Goal: Information Seeking & Learning: Find specific fact

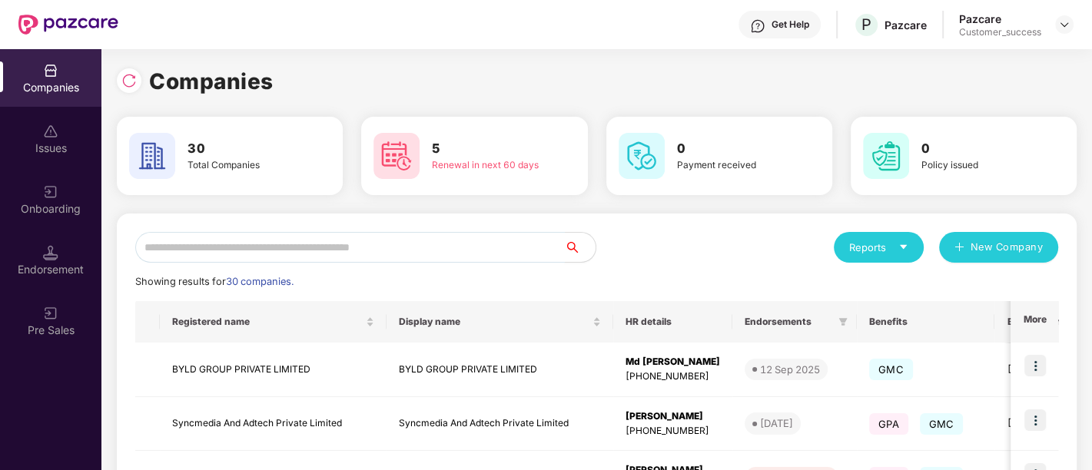
click at [282, 257] on input "text" at bounding box center [349, 247] width 429 height 31
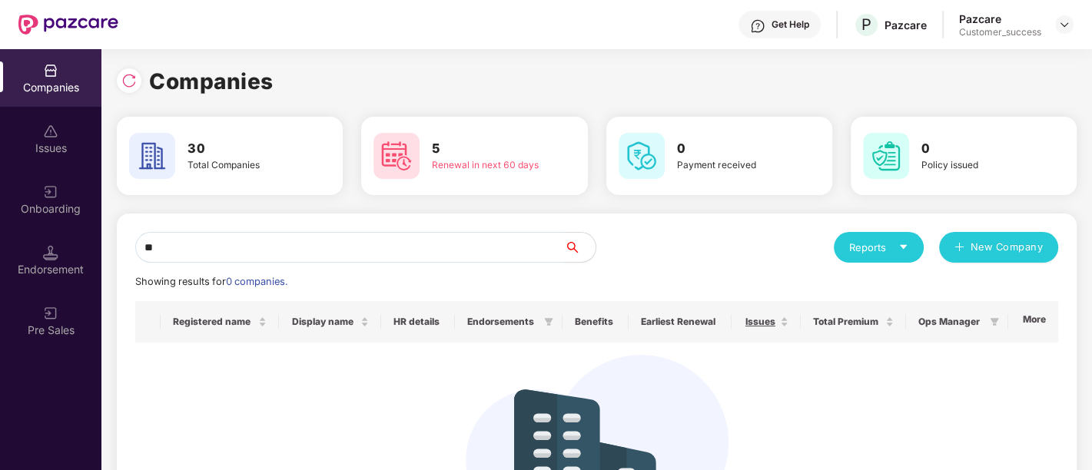
type input "*"
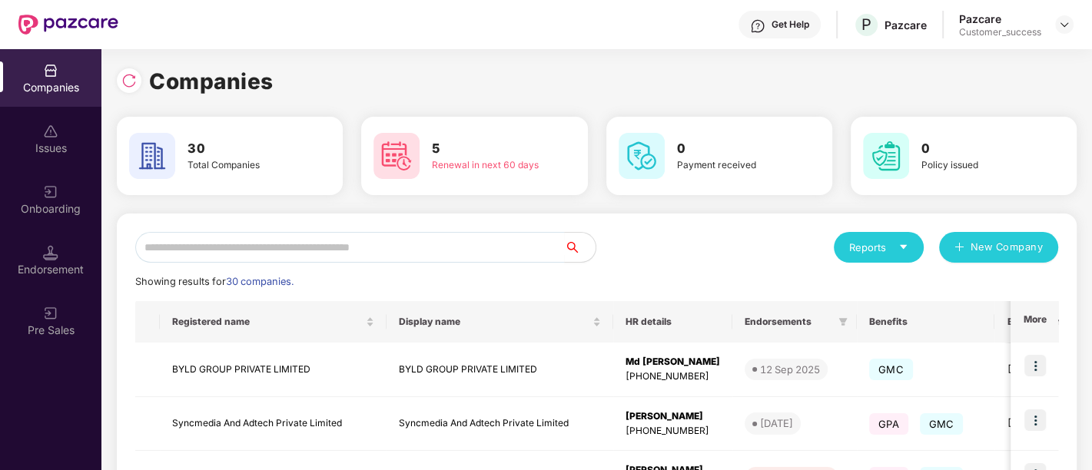
click at [313, 249] on input "text" at bounding box center [349, 247] width 429 height 31
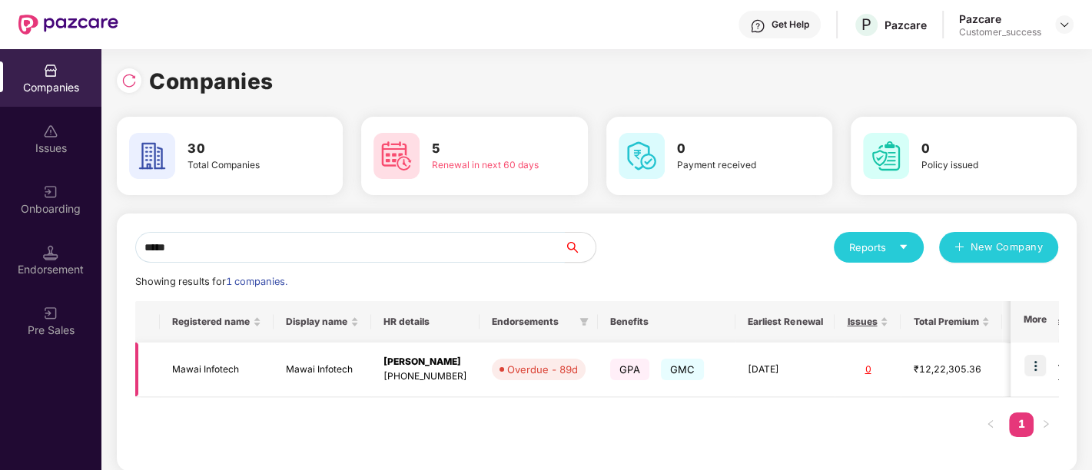
type input "*****"
click at [1035, 365] on img at bounding box center [1035, 366] width 22 height 22
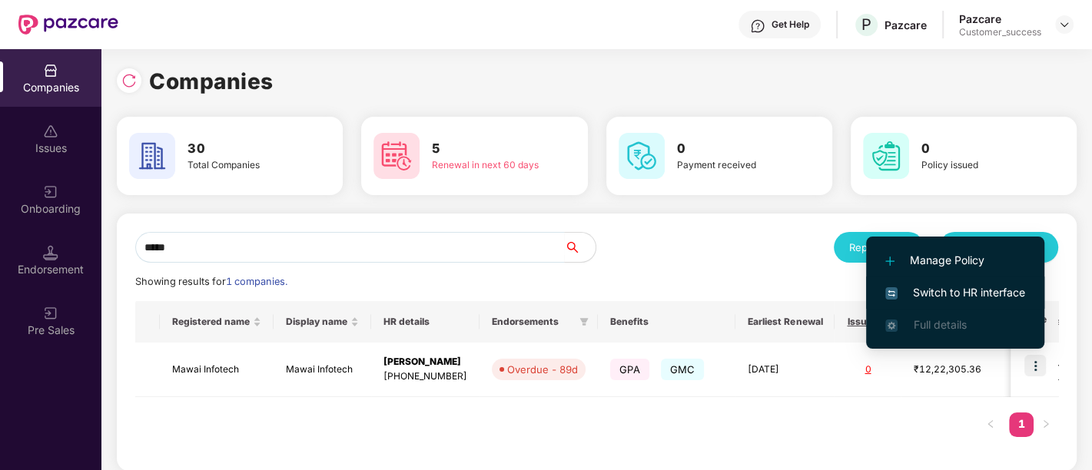
click at [953, 292] on span "Switch to HR interface" at bounding box center [955, 292] width 140 height 17
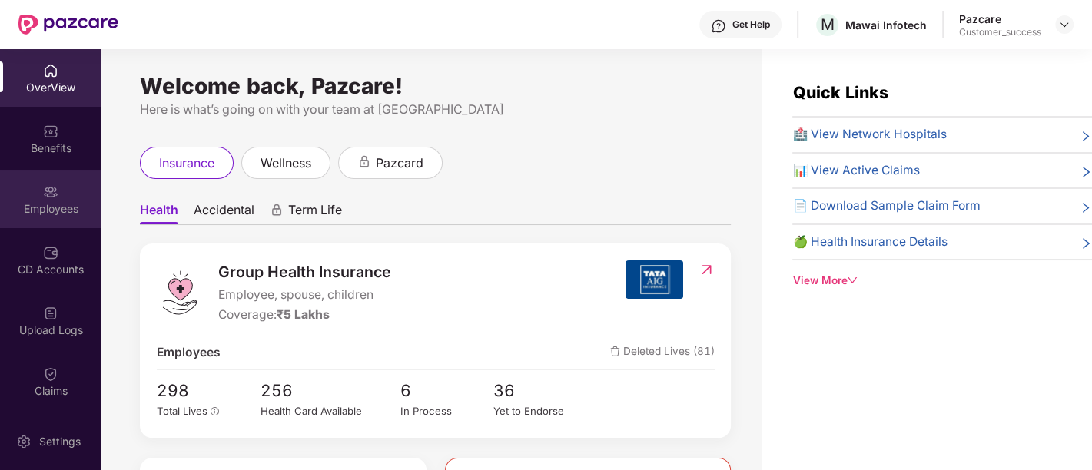
click at [54, 183] on div at bounding box center [50, 190] width 15 height 15
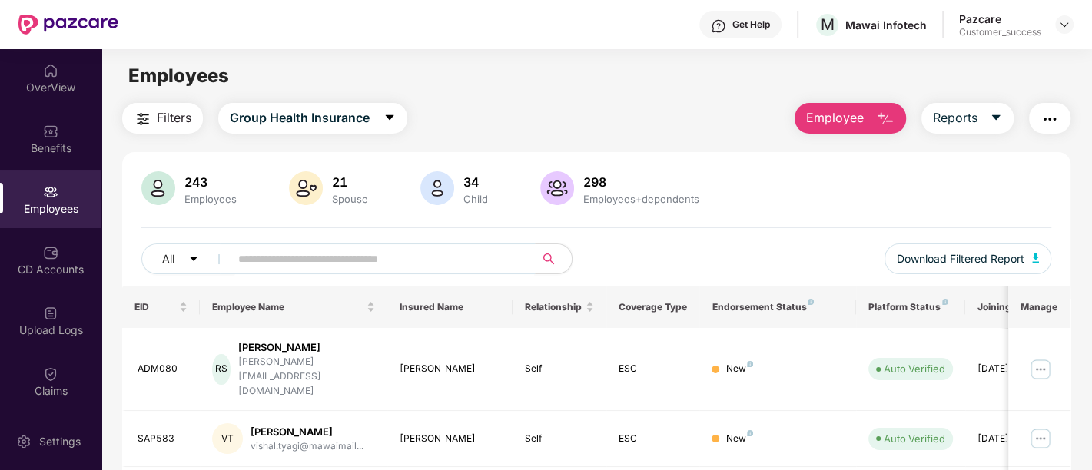
click at [251, 267] on input "text" at bounding box center [376, 258] width 276 height 23
paste input "******"
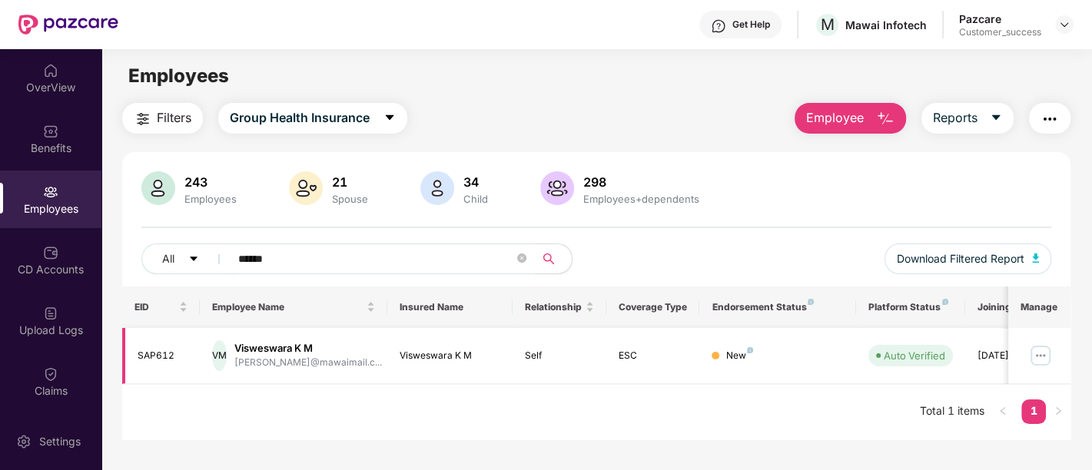
type input "******"
click at [1036, 355] on img at bounding box center [1040, 355] width 25 height 25
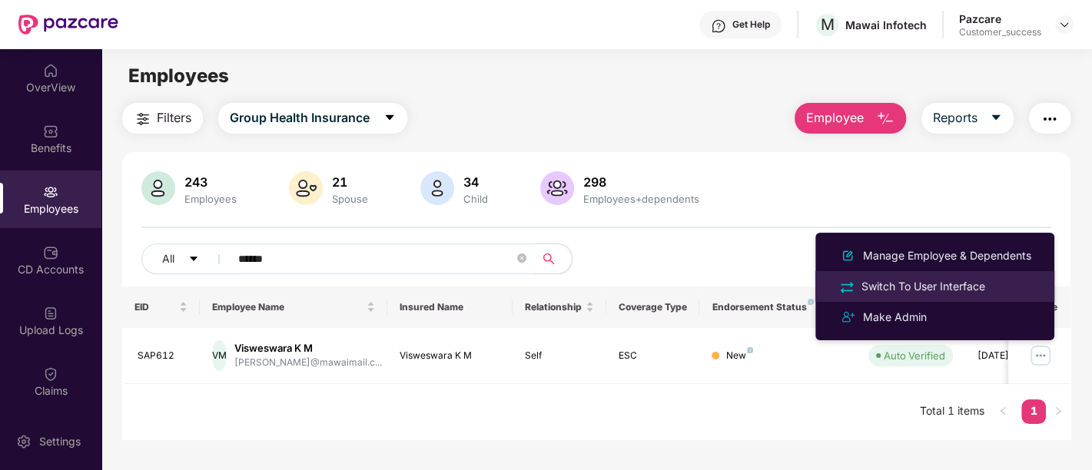
click at [935, 288] on div "Switch To User Interface" at bounding box center [923, 286] width 130 height 17
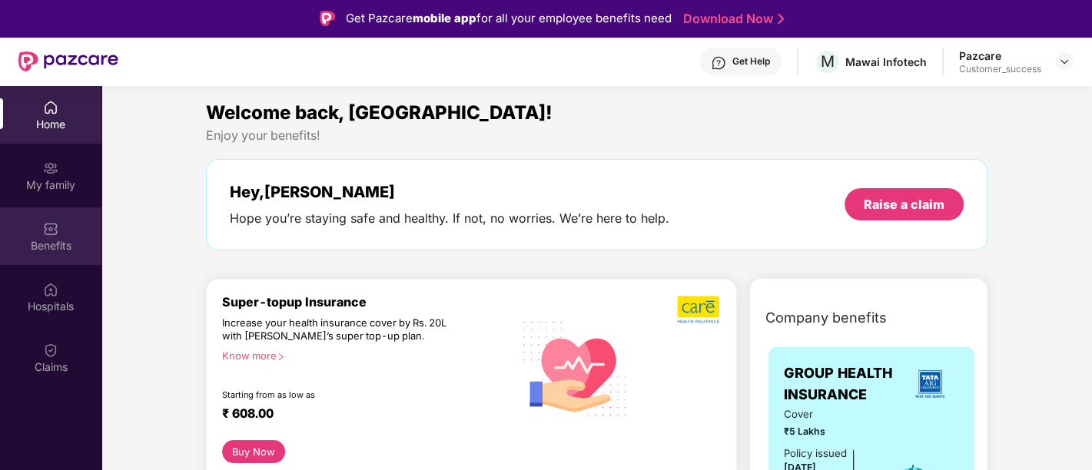
click at [48, 234] on img at bounding box center [50, 228] width 15 height 15
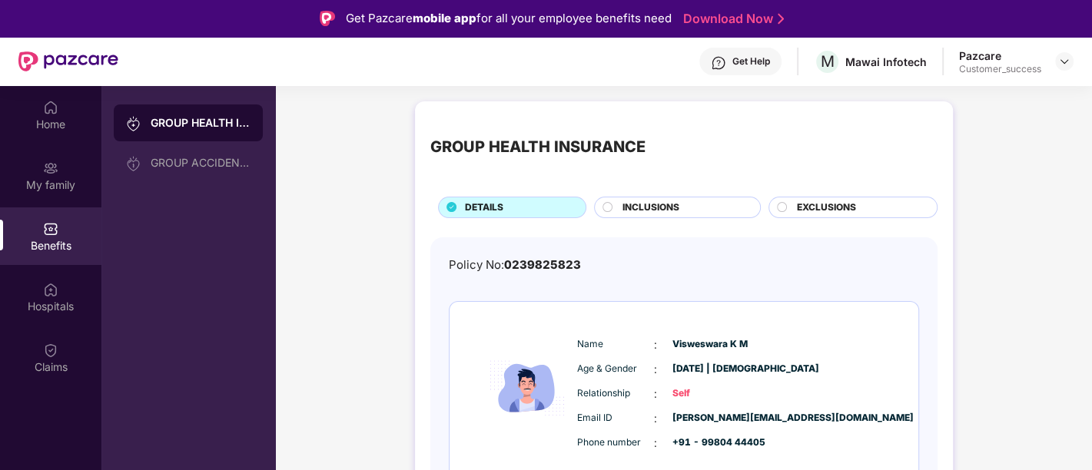
scroll to position [56, 0]
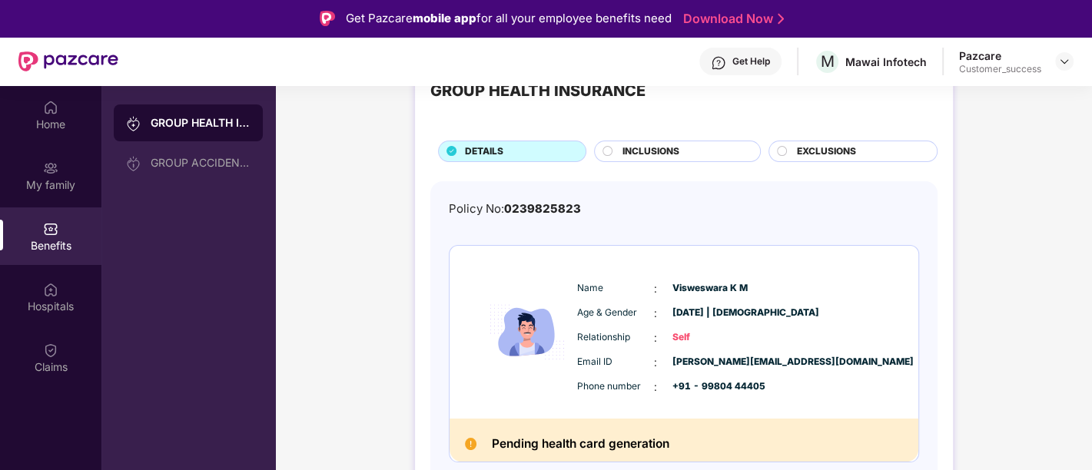
click at [604, 423] on div "Pending health card generation" at bounding box center [683, 440] width 469 height 43
click at [821, 260] on div "Name : [PERSON_NAME] & Gender : [DATE] | [DEMOGRAPHIC_DATA] Relationship : Self…" at bounding box center [683, 332] width 469 height 173
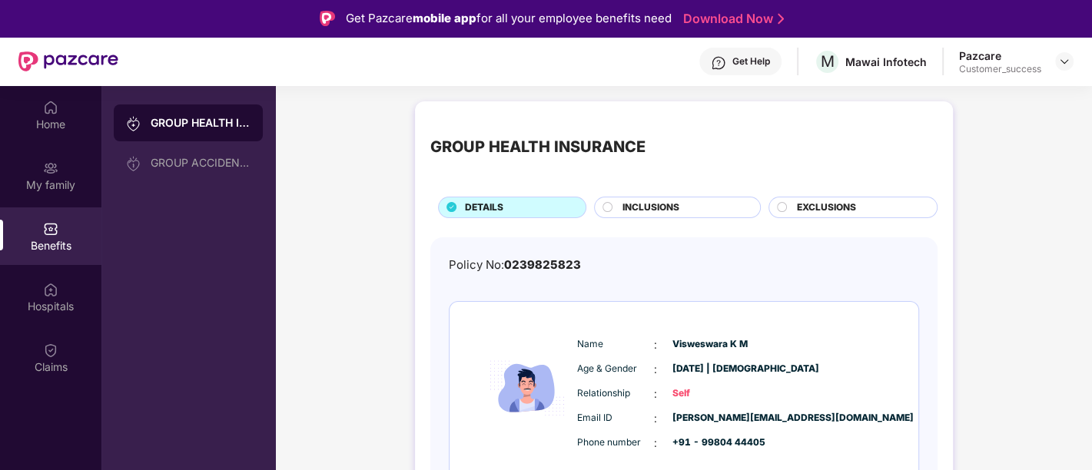
click at [515, 257] on span "0239825823" at bounding box center [542, 264] width 77 height 15
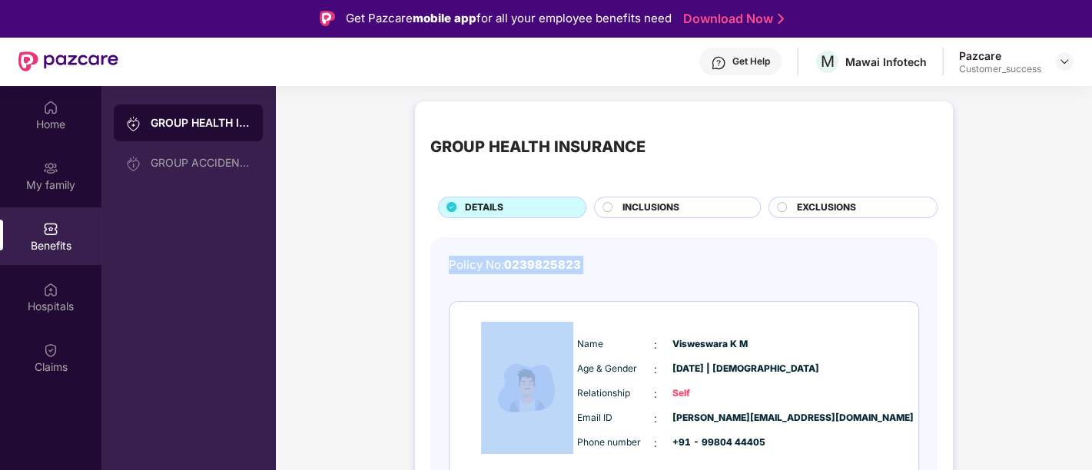
drag, startPoint x: 446, startPoint y: 261, endPoint x: 572, endPoint y: 274, distance: 126.6
click at [572, 274] on div "Policy No: 0239825823 Name : [PERSON_NAME] & Gender : [DATE] | [DEMOGRAPHIC_DAT…" at bounding box center [683, 406] width 507 height 338
copy div "Policy No: 0239825823"
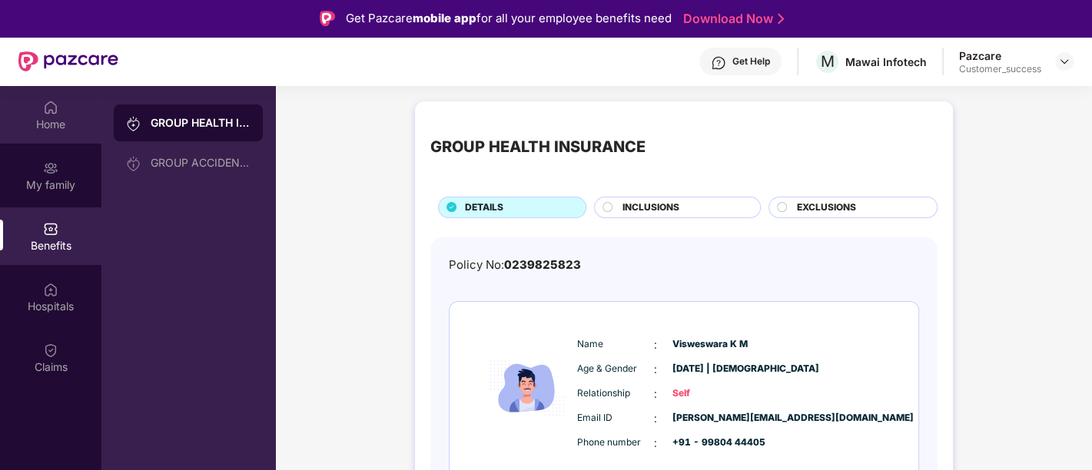
click at [73, 117] on div "Home" at bounding box center [50, 124] width 101 height 15
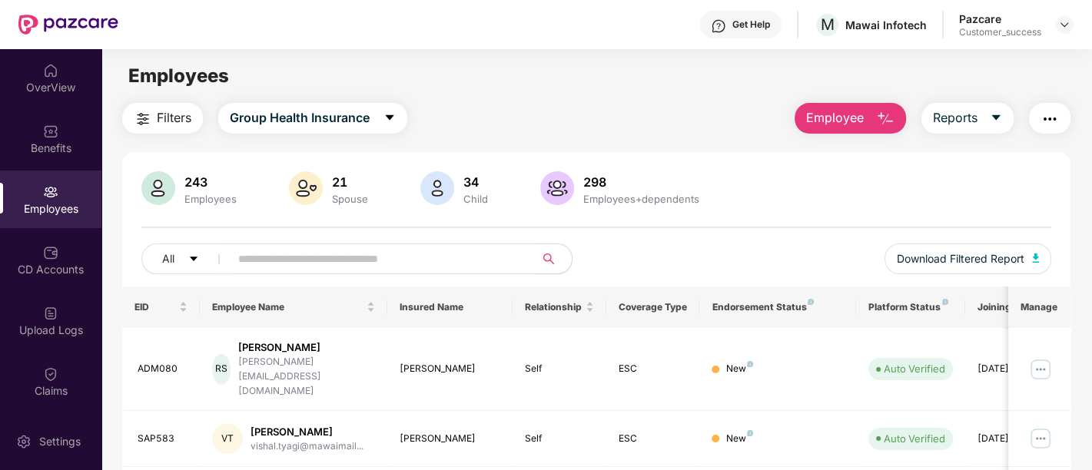
click at [278, 271] on span at bounding box center [377, 259] width 315 height 31
paste input "******"
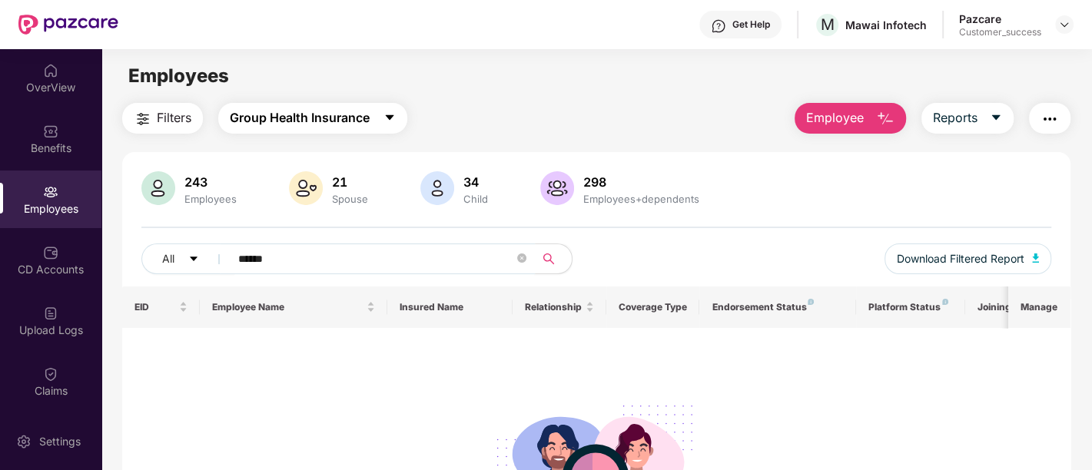
type input "******"
click at [346, 105] on button "Group Health Insurance" at bounding box center [312, 118] width 189 height 31
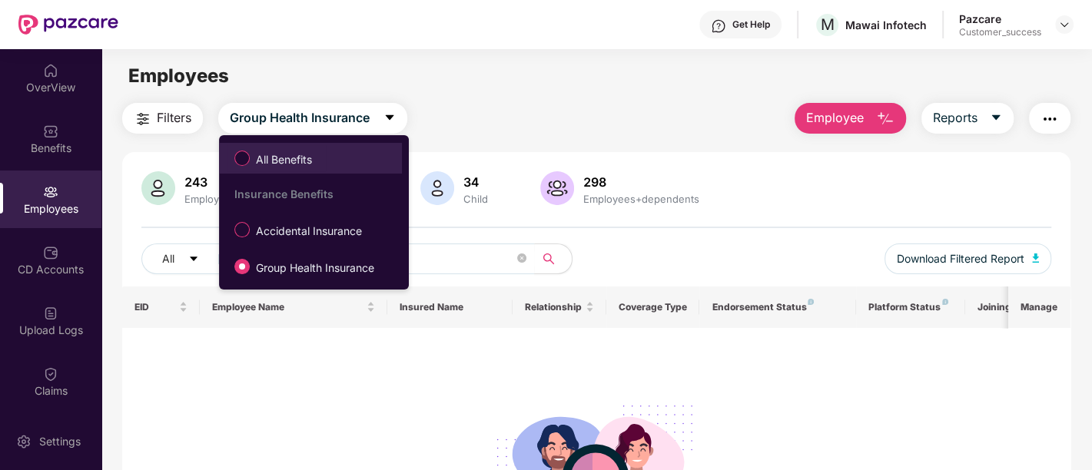
click at [316, 165] on span "All Benefits" at bounding box center [284, 159] width 68 height 17
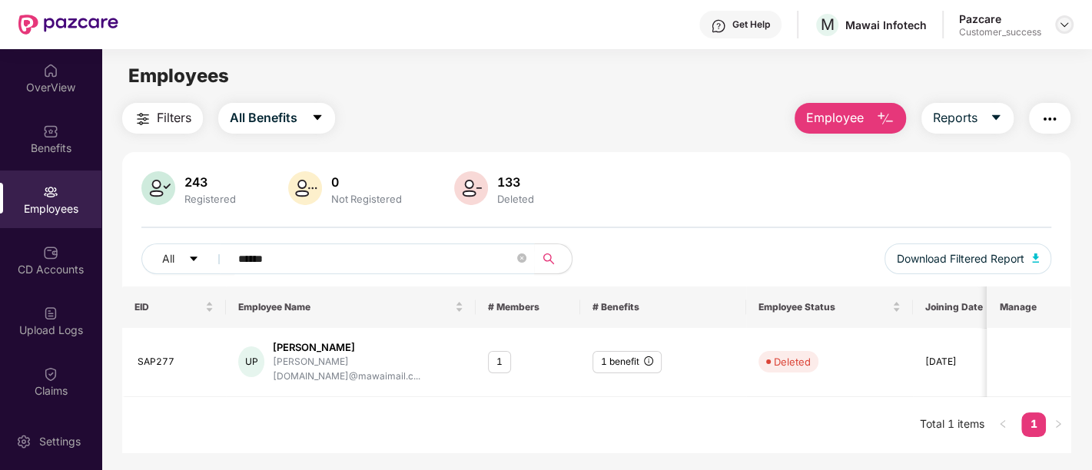
click at [1059, 27] on img at bounding box center [1064, 24] width 12 height 12
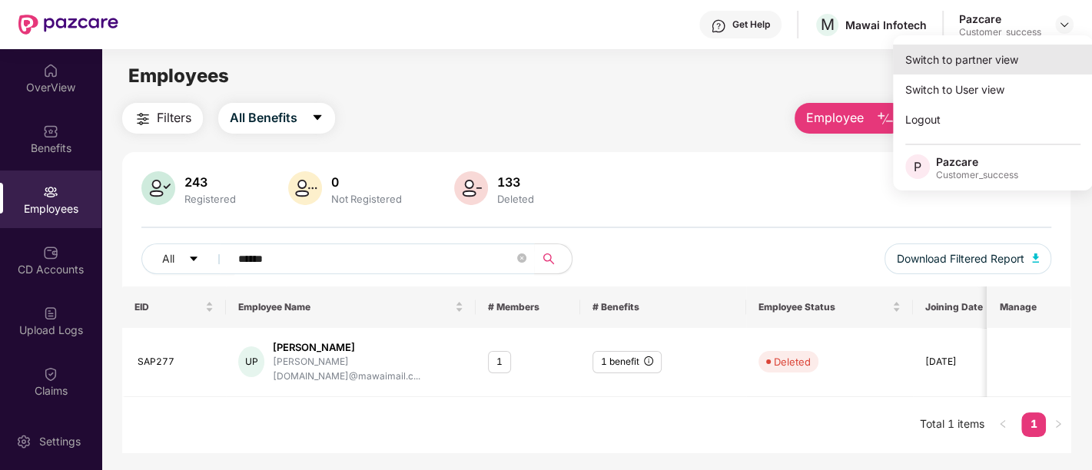
click at [981, 51] on div "Switch to partner view" at bounding box center [993, 60] width 200 height 30
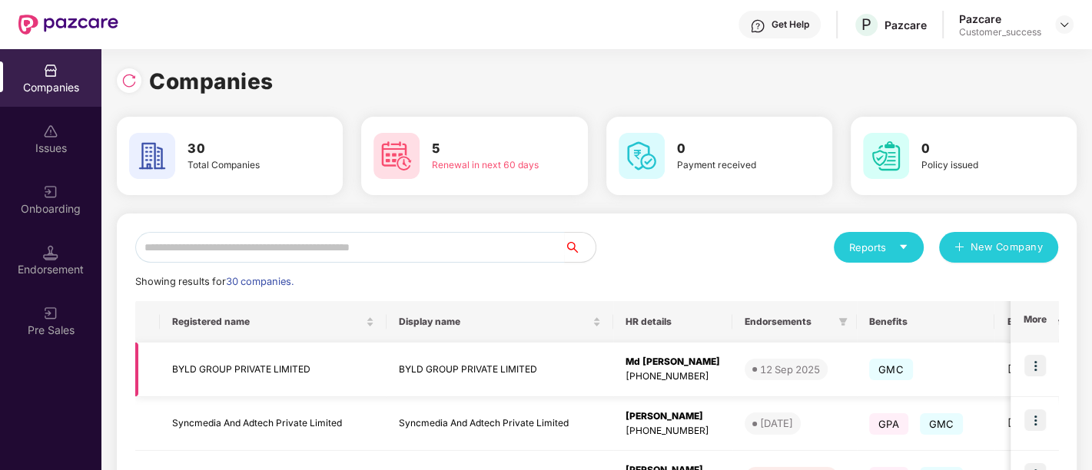
click at [1034, 375] on img at bounding box center [1035, 366] width 22 height 22
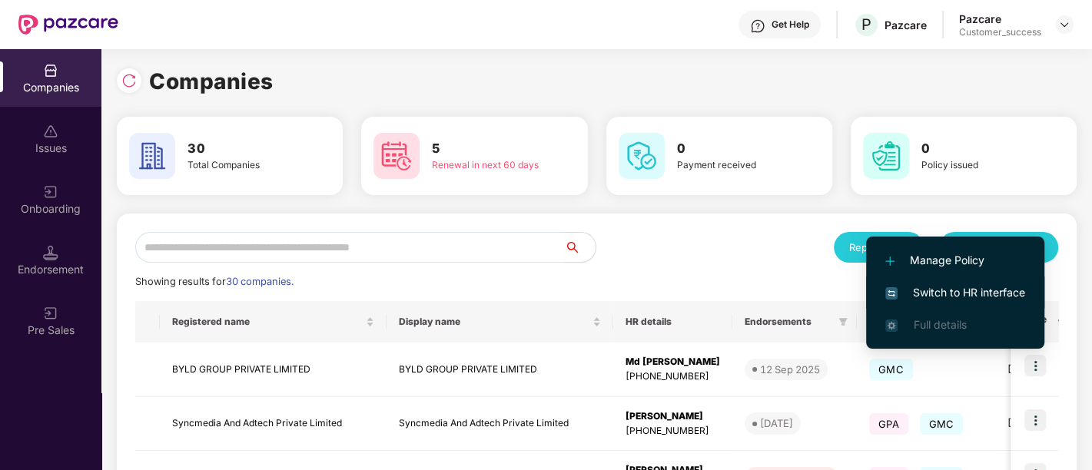
click at [966, 295] on span "Switch to HR interface" at bounding box center [955, 292] width 140 height 17
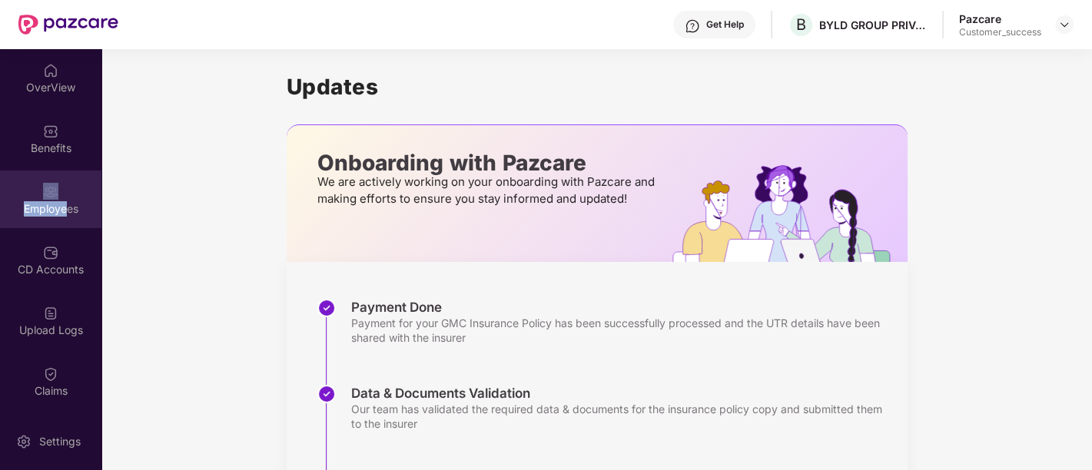
drag, startPoint x: 65, startPoint y: 167, endPoint x: 60, endPoint y: 198, distance: 31.2
click at [60, 198] on div "OverView Benefits Employees CD Accounts Upload Logs Claims Endorsements My Orde…" at bounding box center [50, 230] width 101 height 363
click at [60, 198] on div "Employees" at bounding box center [50, 200] width 101 height 58
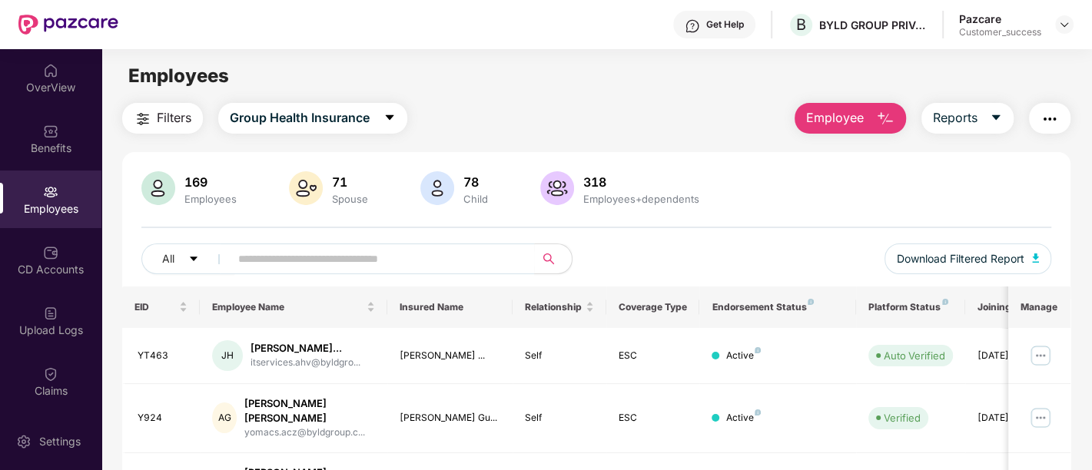
click at [181, 123] on span "Filters" at bounding box center [174, 117] width 35 height 19
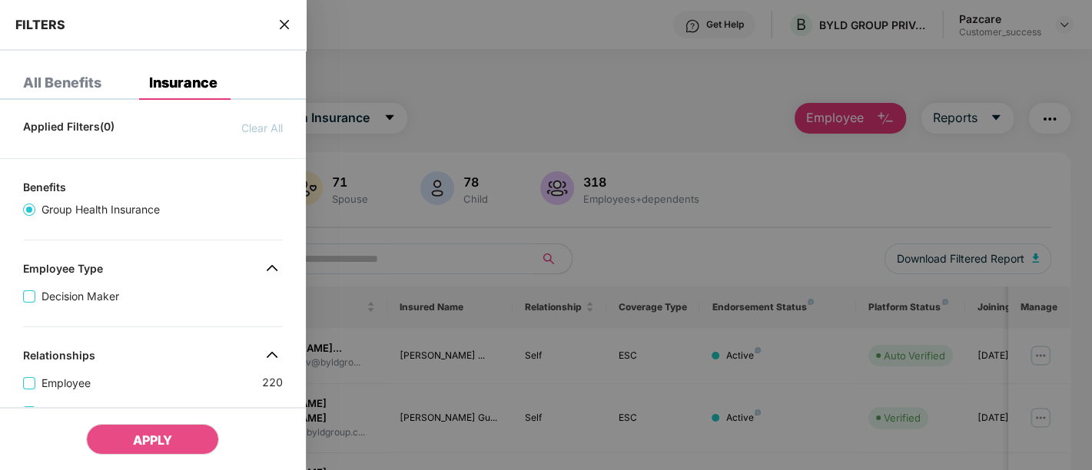
scroll to position [506, 0]
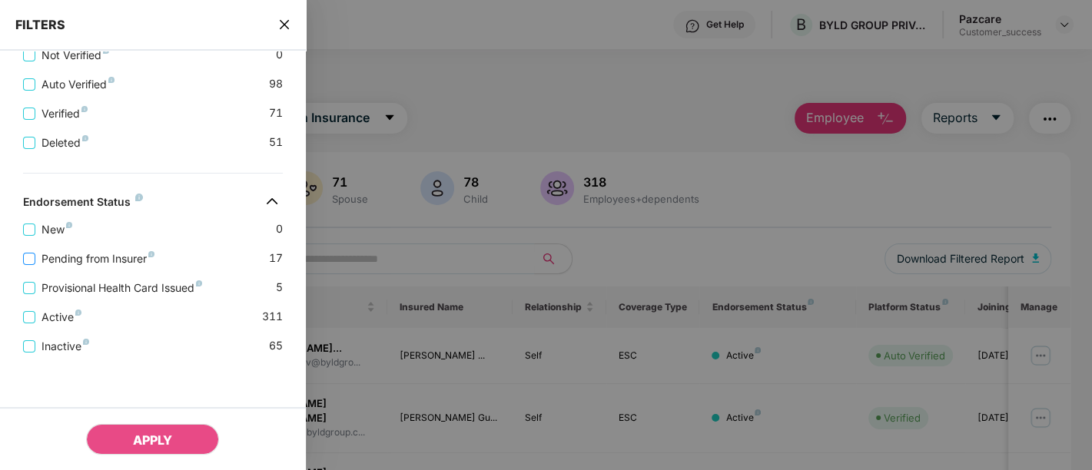
click at [85, 260] on span "Pending from Insurer" at bounding box center [97, 258] width 125 height 17
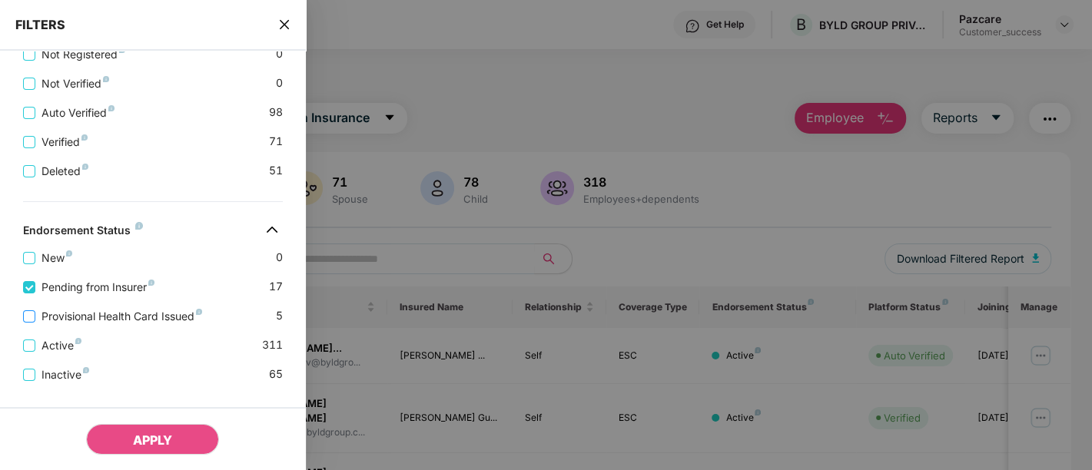
click at [86, 320] on span "Provisional Health Card Issued" at bounding box center [121, 316] width 173 height 17
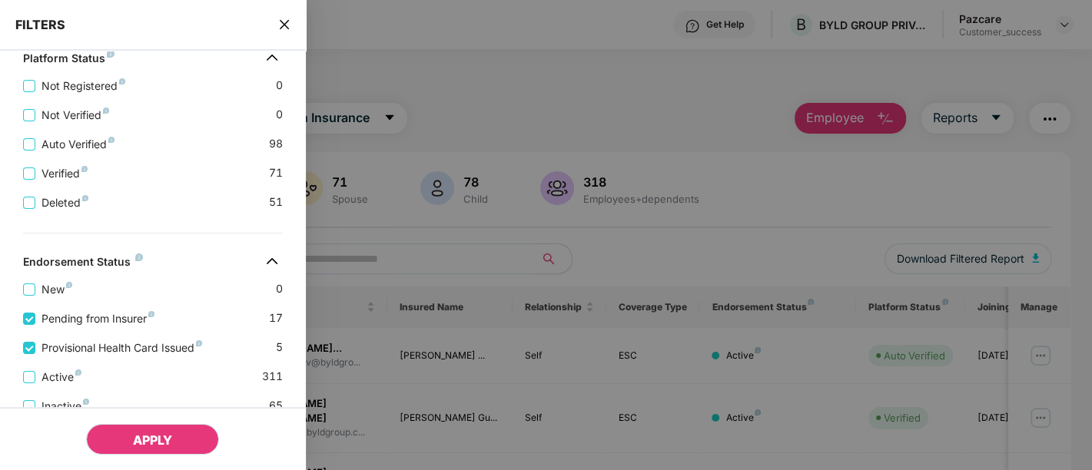
click at [157, 438] on span "APPLY" at bounding box center [152, 440] width 39 height 15
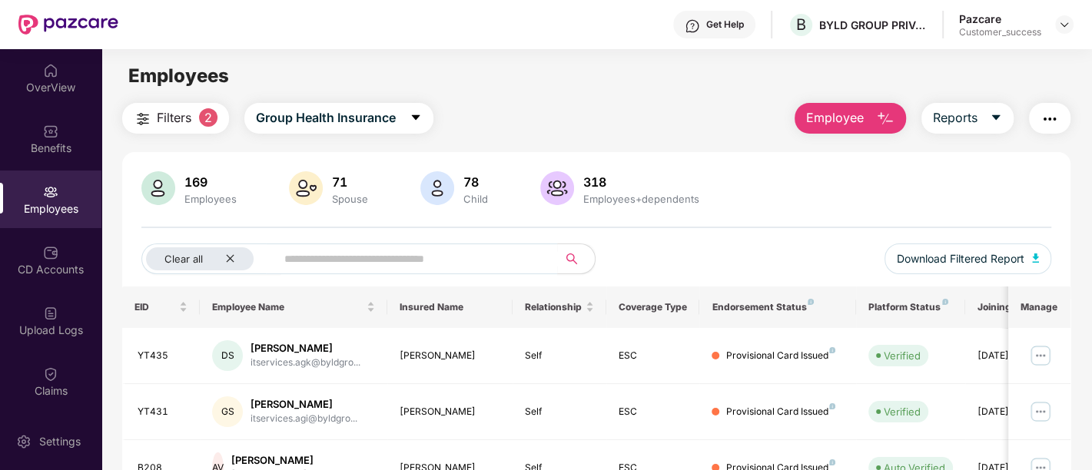
click at [933, 207] on div "169 Employees 71 Spouse 78 Child 318 Employees+dependents" at bounding box center [596, 189] width 910 height 37
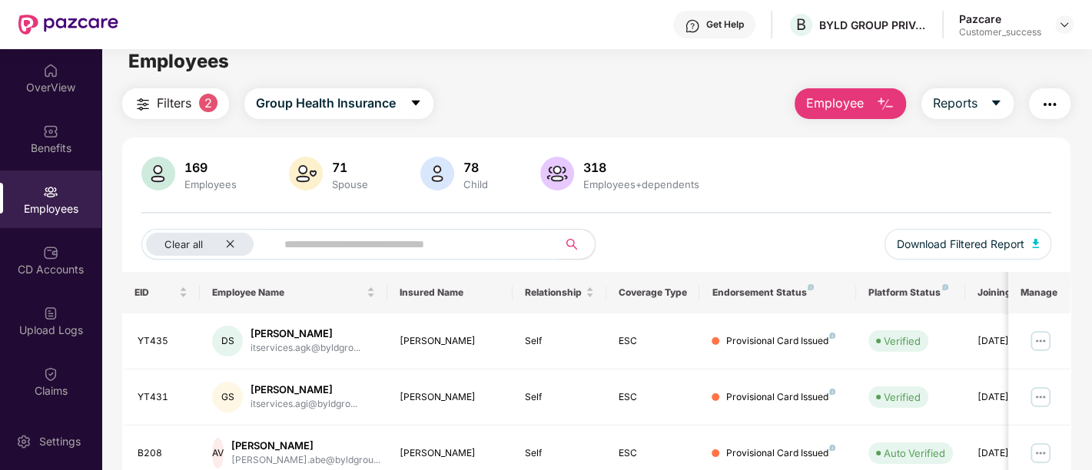
scroll to position [0, 0]
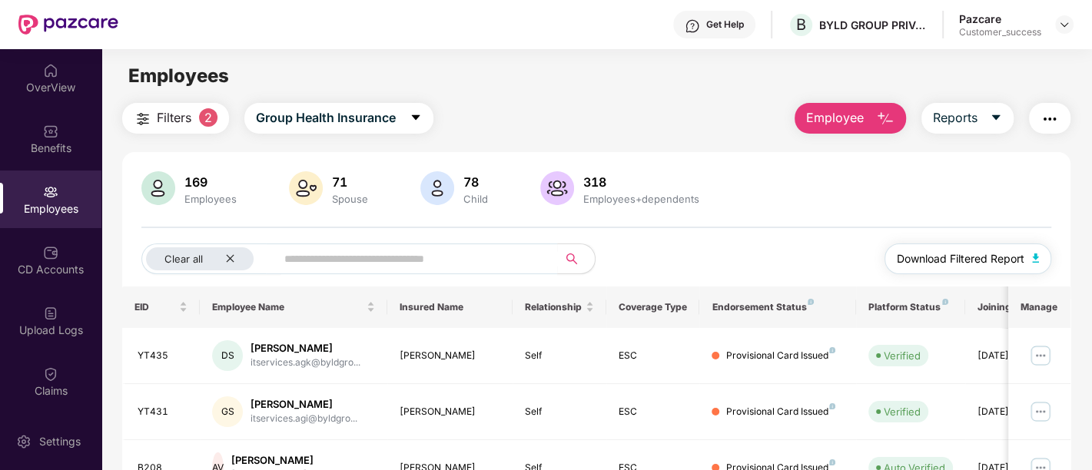
click at [967, 262] on span "Download Filtered Report" at bounding box center [961, 258] width 128 height 17
click at [66, 114] on div "Benefits" at bounding box center [50, 139] width 101 height 58
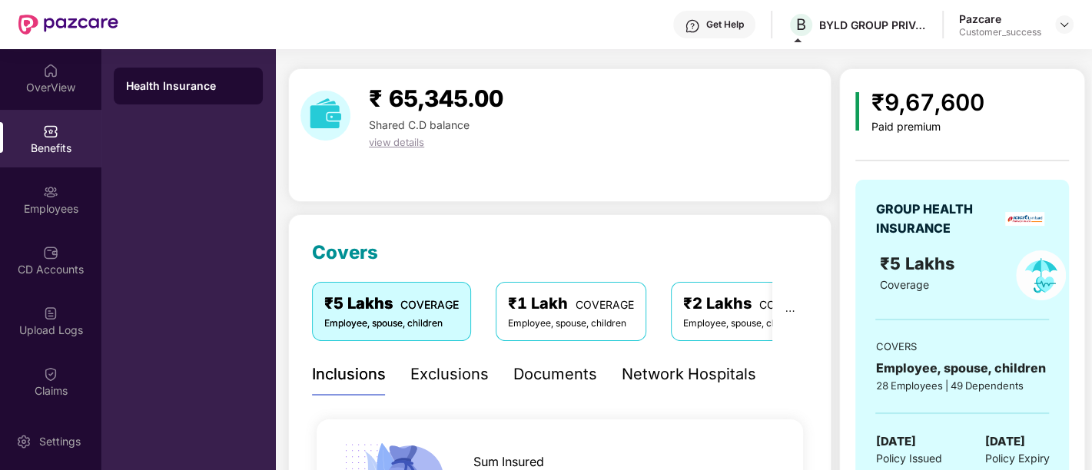
scroll to position [35, 0]
click at [52, 328] on div "Upload Logs" at bounding box center [50, 330] width 101 height 15
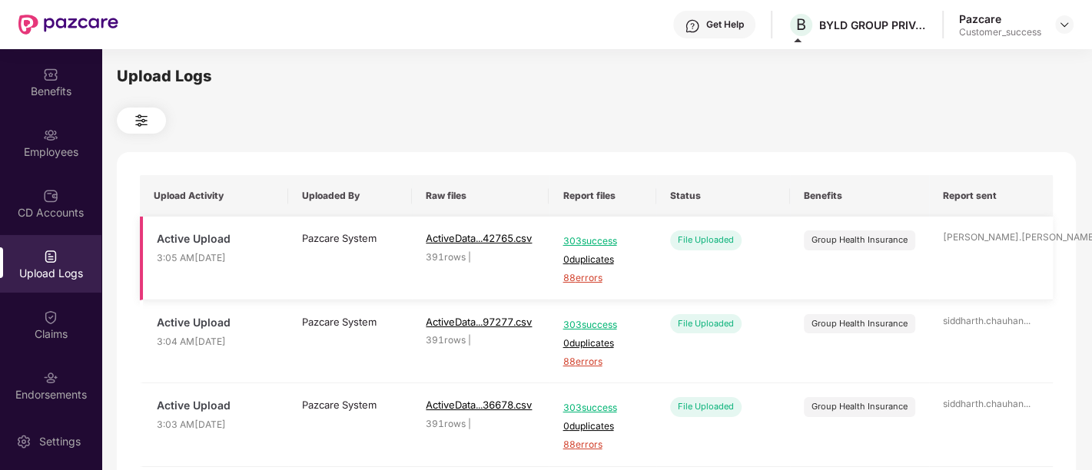
scroll to position [68, 0]
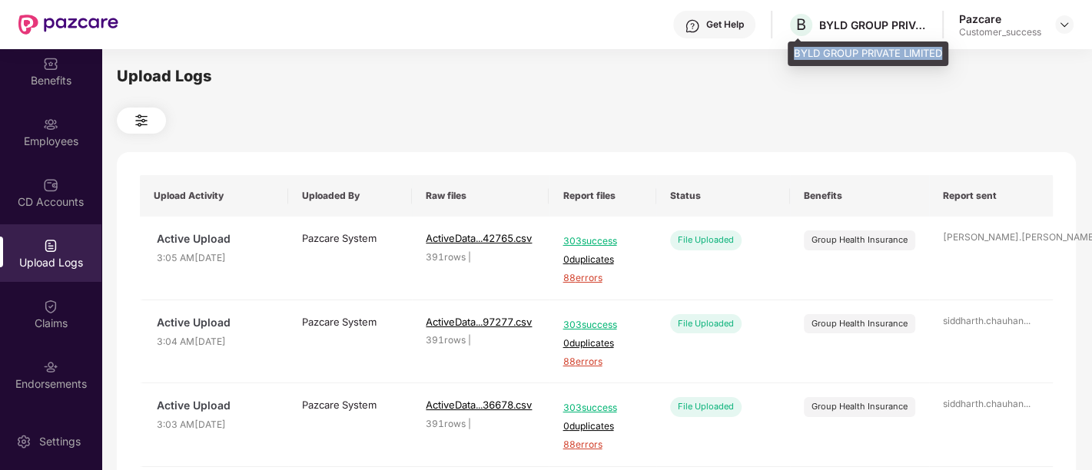
drag, startPoint x: 797, startPoint y: 53, endPoint x: 940, endPoint y: 58, distance: 143.0
click at [940, 58] on div "BYLD GROUP PRIVATE LIMITED" at bounding box center [867, 53] width 161 height 25
copy div "BYLD GROUP PRIVATE LIMITED"
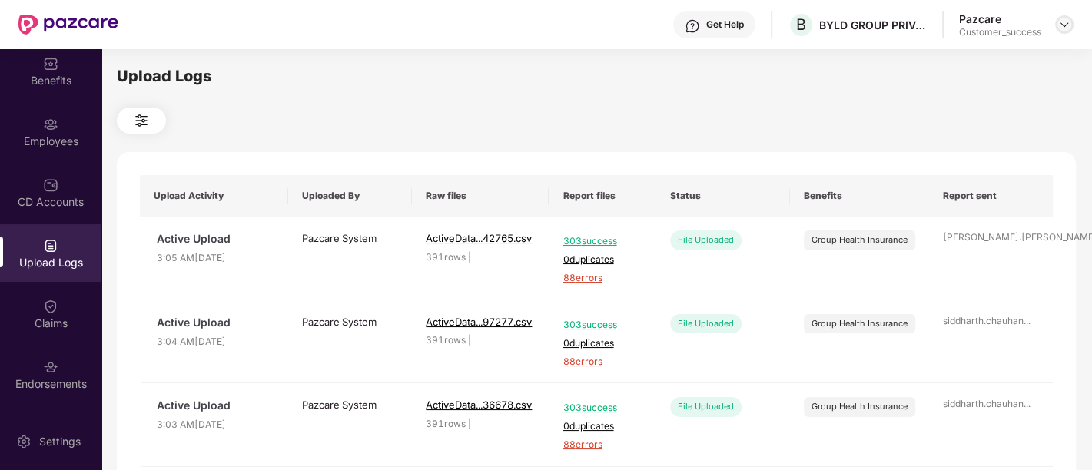
click at [1058, 29] on img at bounding box center [1064, 24] width 12 height 12
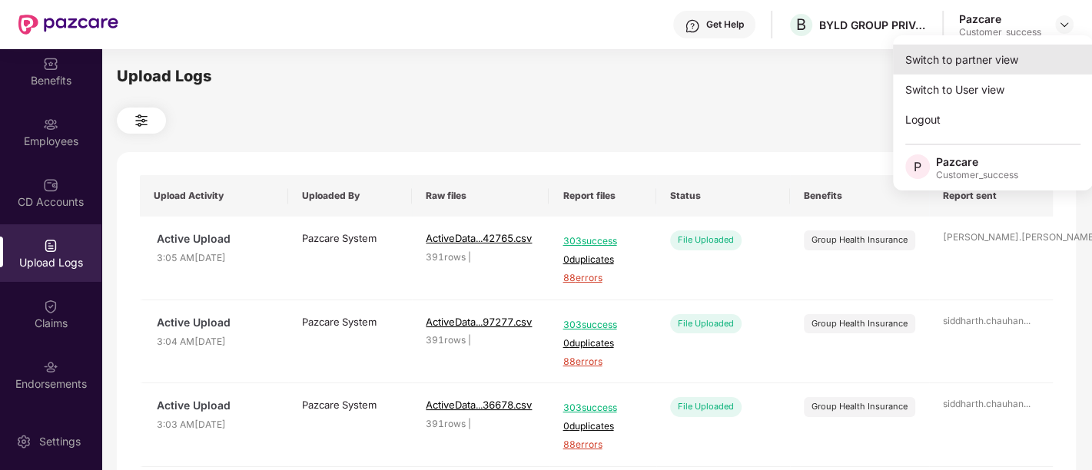
click at [1006, 56] on div "Switch to partner view" at bounding box center [993, 60] width 200 height 30
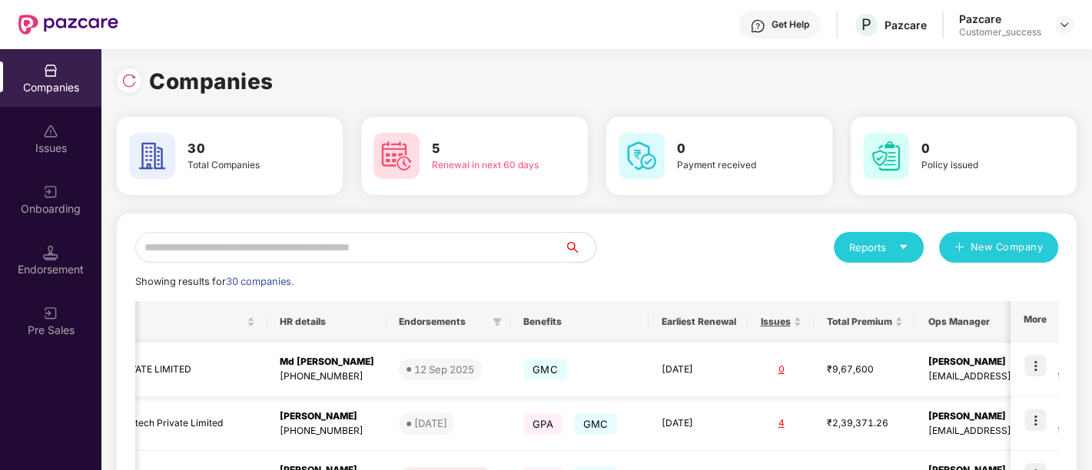
scroll to position [0, 417]
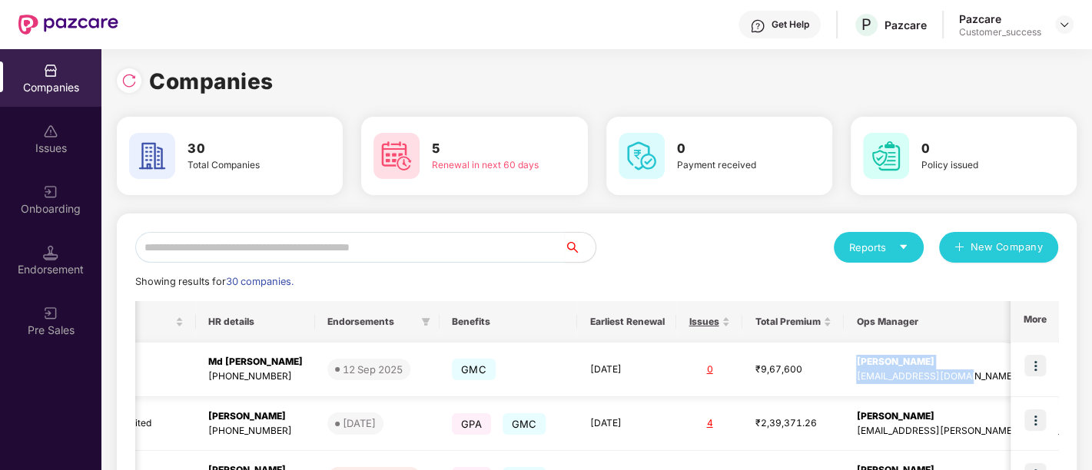
drag, startPoint x: 963, startPoint y: 378, endPoint x: 837, endPoint y: 373, distance: 126.1
click at [837, 373] on tr "BYLD GROUP PRIVATE LIMITED BYLD GROUP PRIVATE LIMITED Md [PERSON_NAME] [PHONE_N…" at bounding box center [472, 370] width 1509 height 55
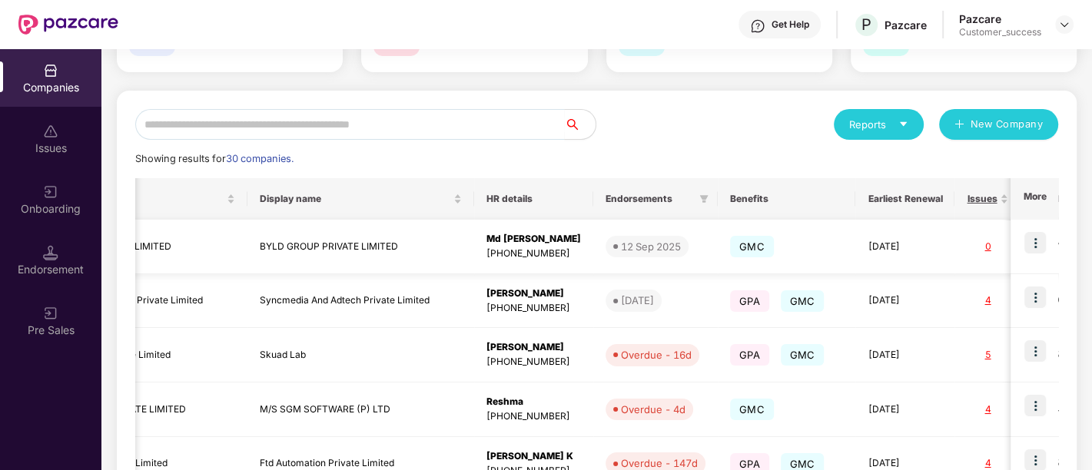
scroll to position [0, 138]
click at [281, 126] on input "text" at bounding box center [349, 124] width 429 height 31
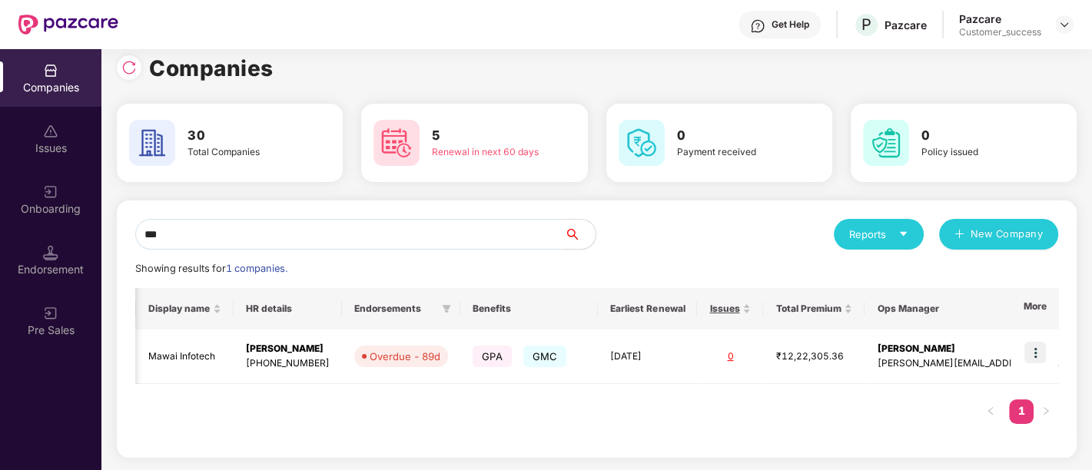
scroll to position [12, 0]
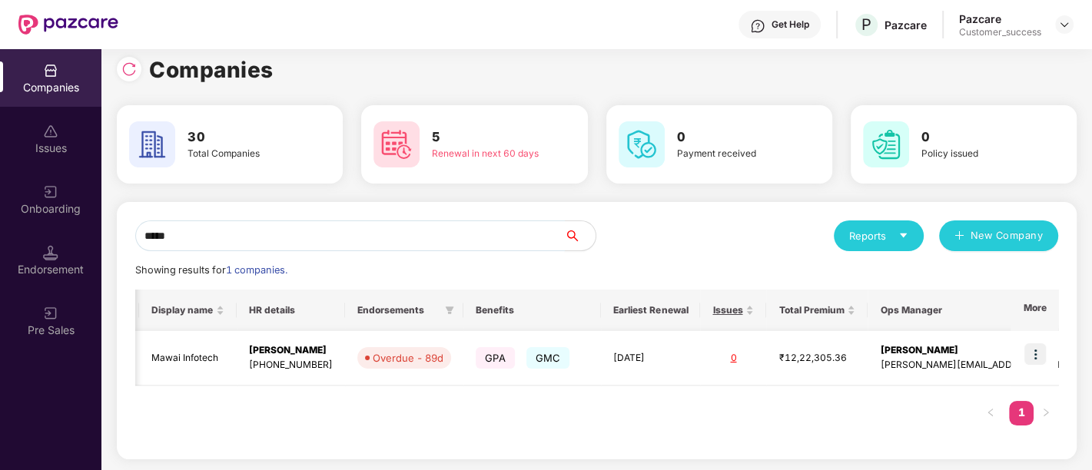
type input "*****"
click at [1026, 346] on img at bounding box center [1035, 354] width 22 height 22
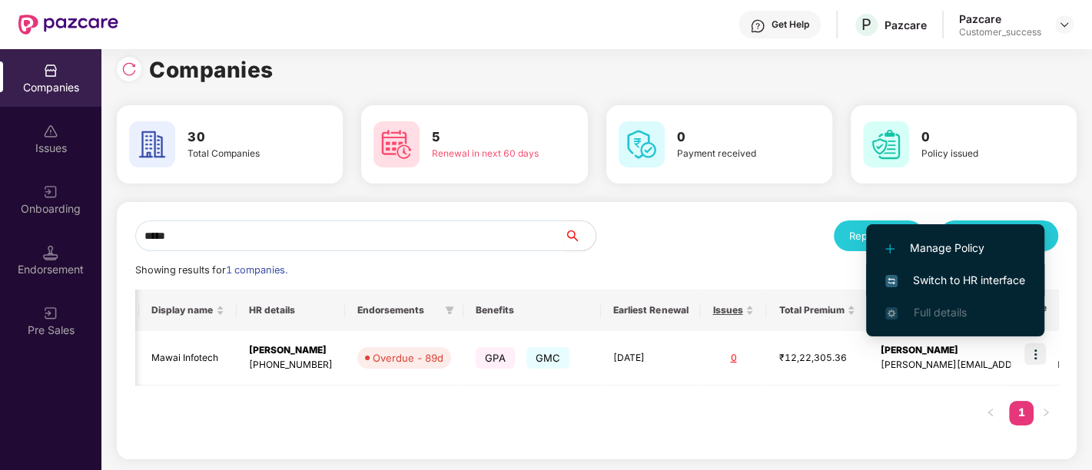
click at [942, 276] on span "Switch to HR interface" at bounding box center [955, 280] width 140 height 17
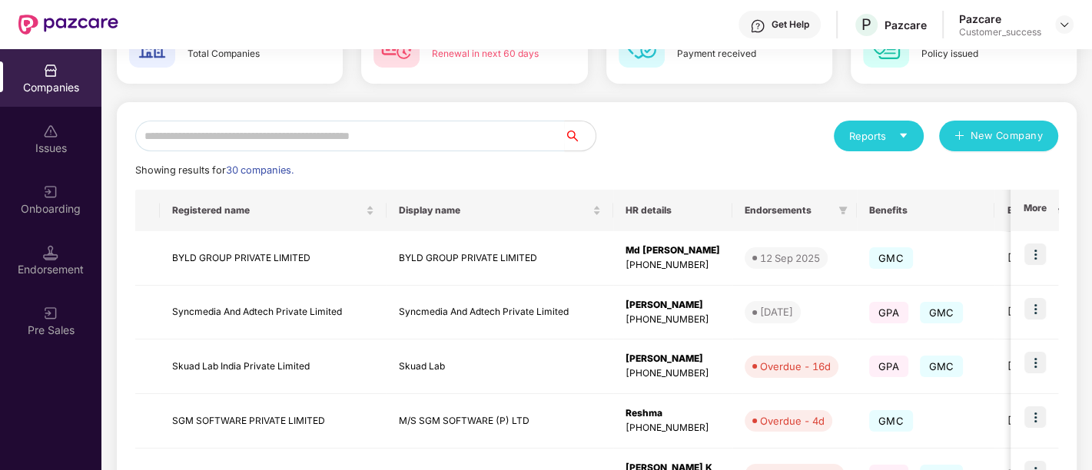
scroll to position [112, 0]
click at [380, 128] on input "text" at bounding box center [349, 135] width 429 height 31
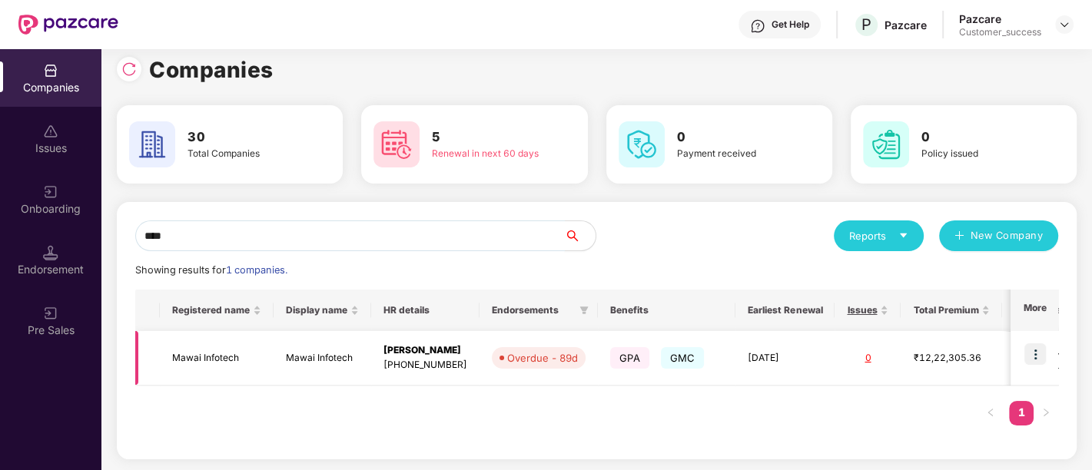
scroll to position [0, 134]
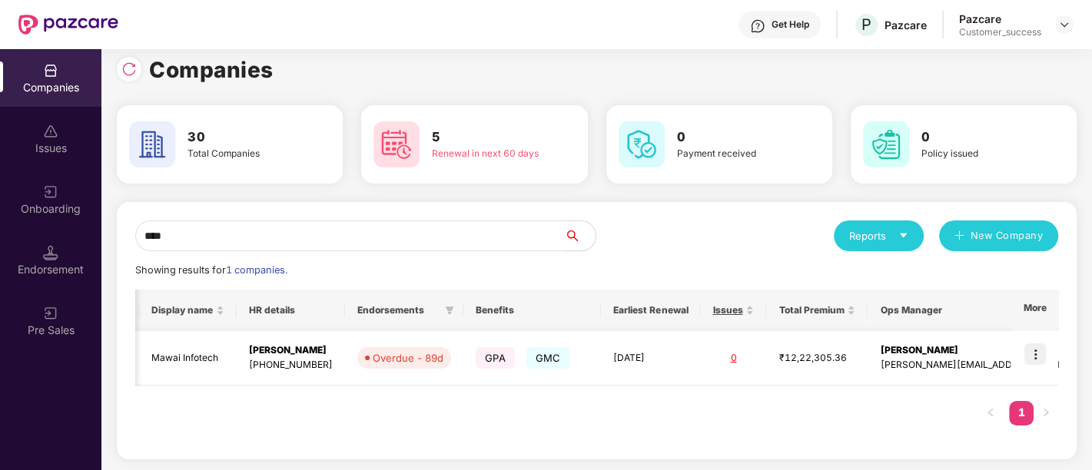
type input "****"
drag, startPoint x: 870, startPoint y: 366, endPoint x: 994, endPoint y: 369, distance: 124.5
click at [994, 369] on td "[PERSON_NAME] Pandey [EMAIL_ADDRESS][DOMAIN_NAME]" at bounding box center [997, 358] width 260 height 55
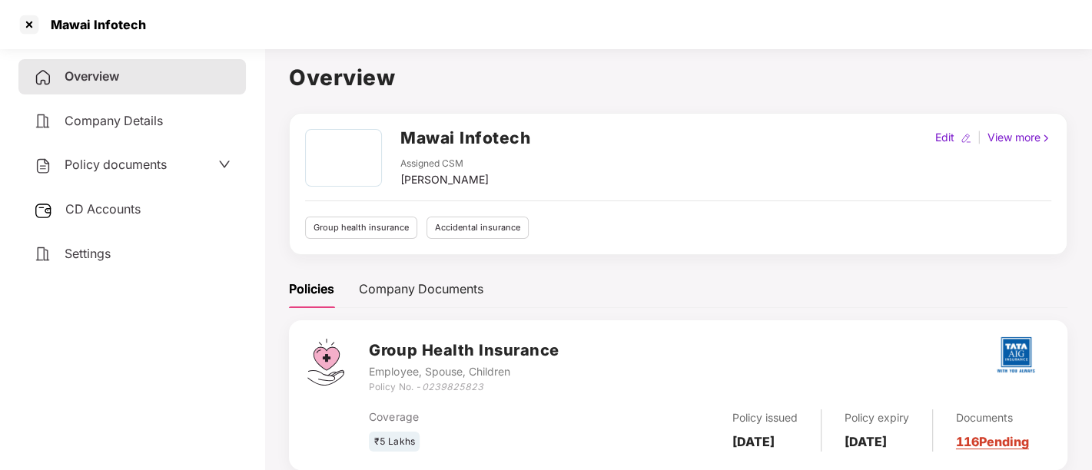
scroll to position [0, 1]
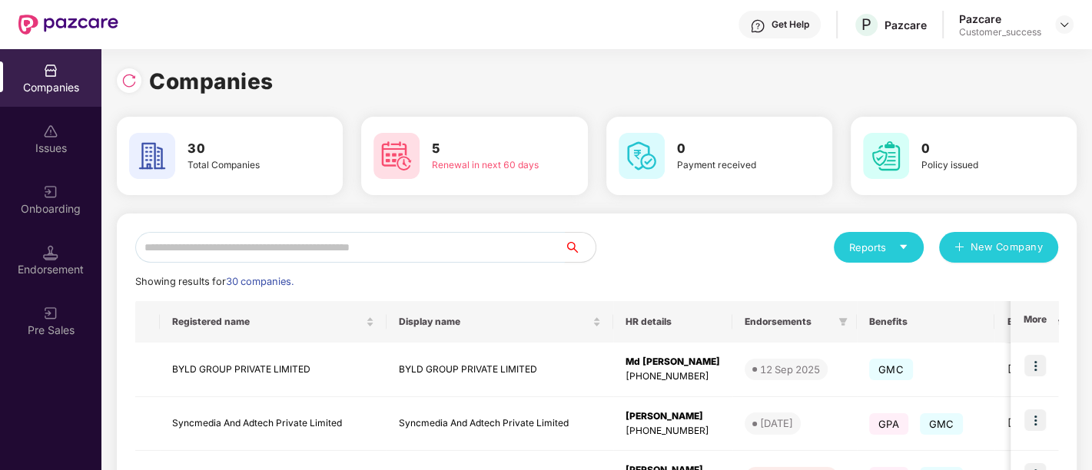
click at [538, 244] on input "text" at bounding box center [349, 247] width 429 height 31
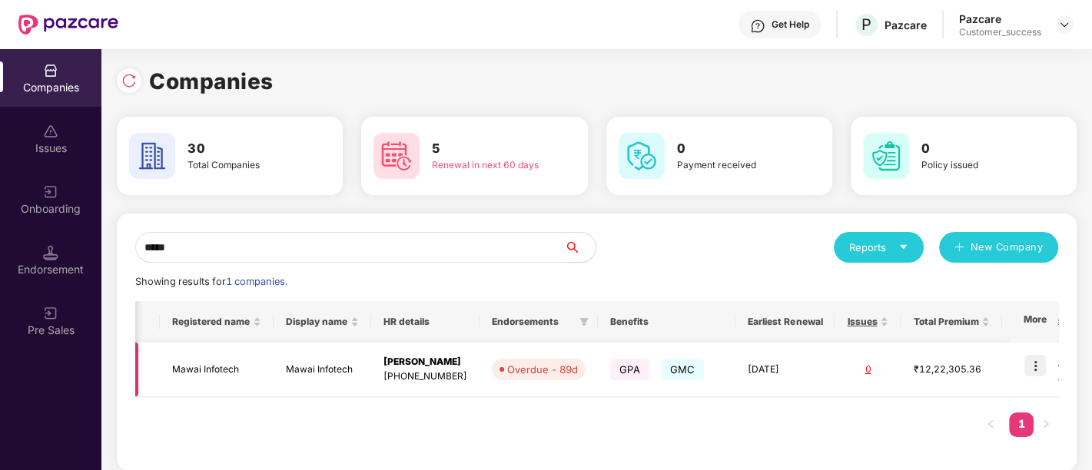
scroll to position [0, 134]
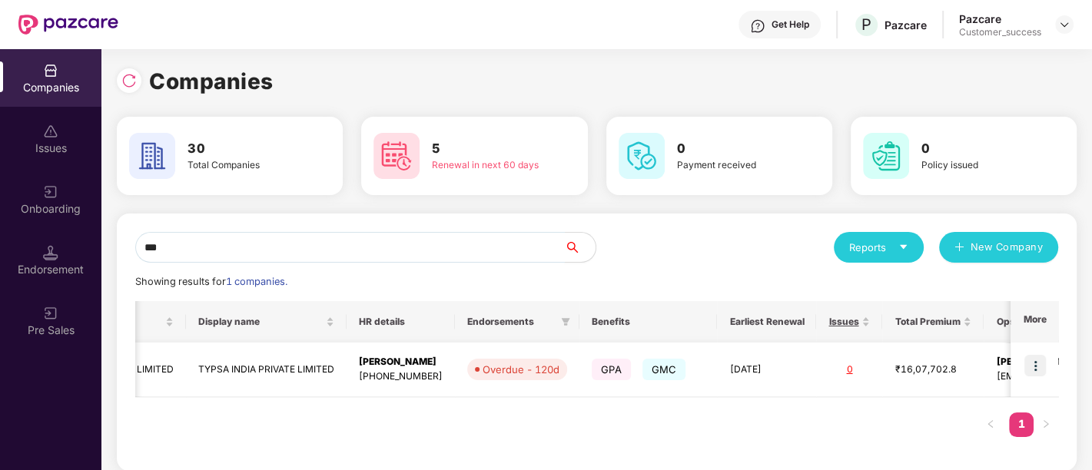
type input "***"
click at [1042, 356] on img at bounding box center [1035, 366] width 22 height 22
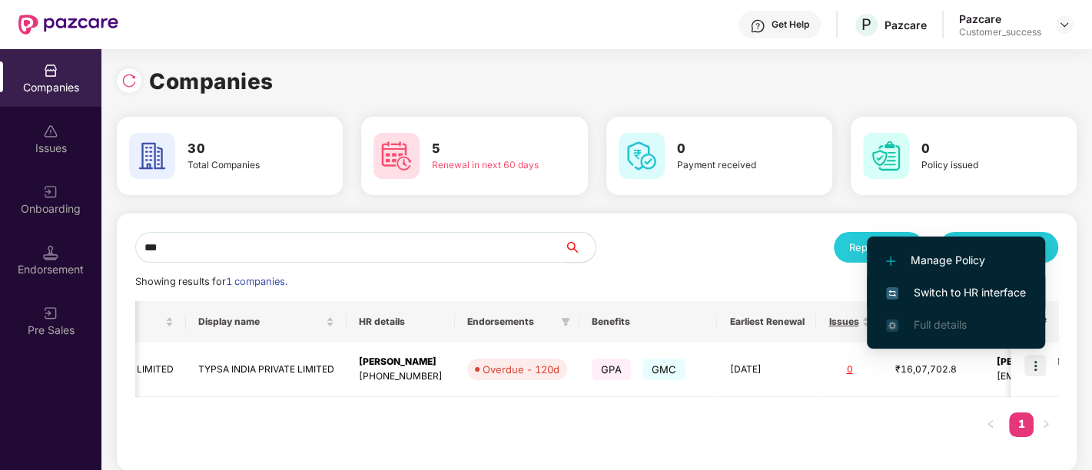
click at [976, 280] on li "Switch to HR interface" at bounding box center [956, 293] width 178 height 32
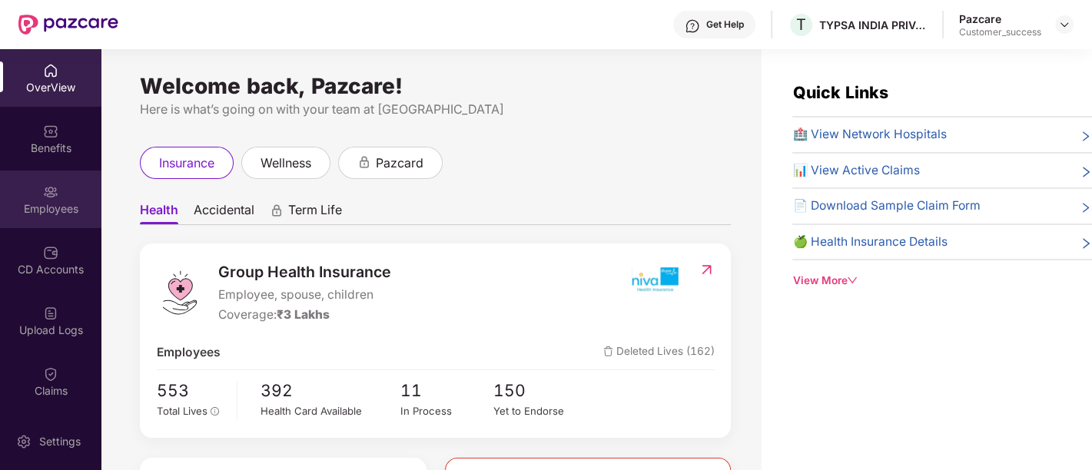
click at [38, 184] on div "Employees" at bounding box center [50, 200] width 101 height 58
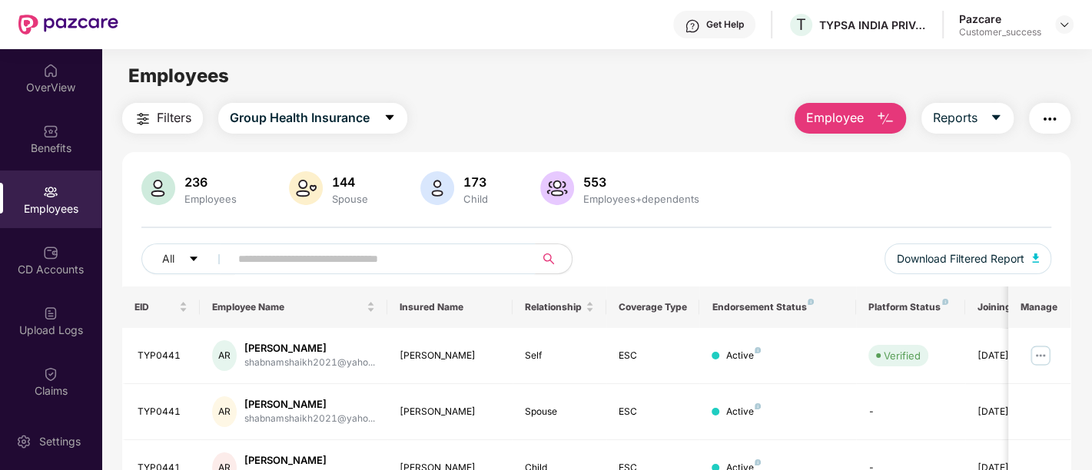
click at [343, 268] on input "text" at bounding box center [376, 258] width 276 height 23
paste input "*******"
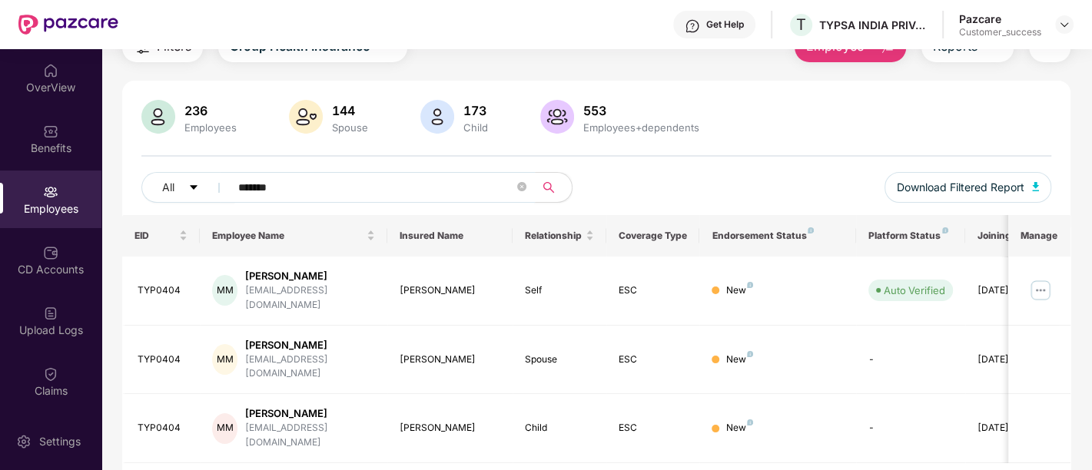
scroll to position [79, 0]
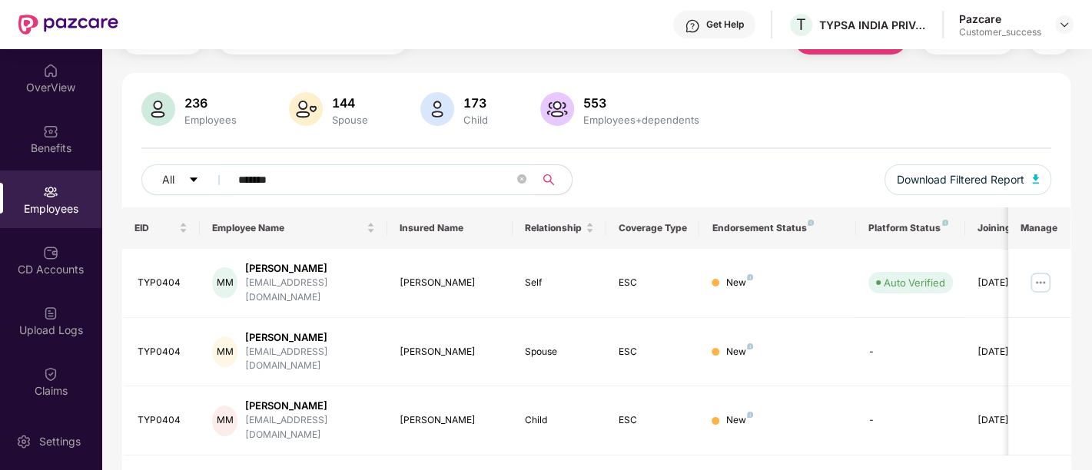
type input "*******"
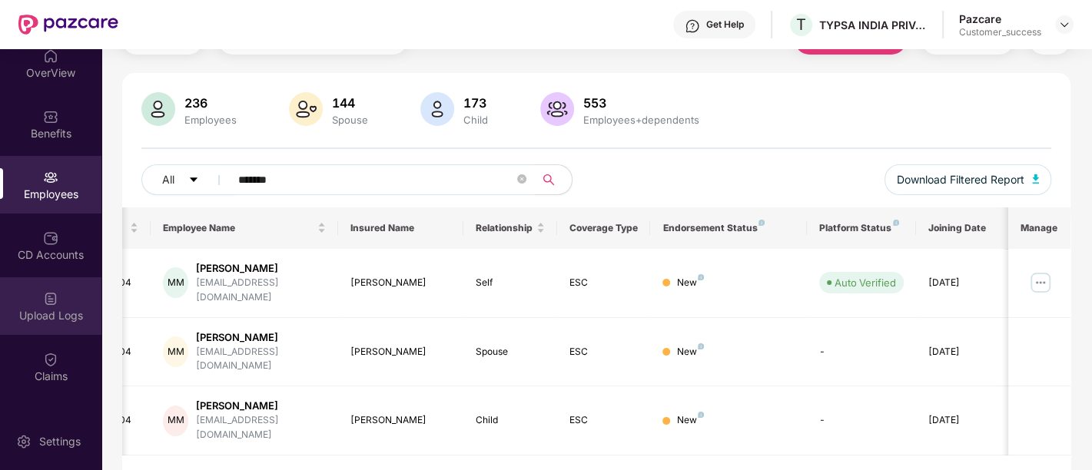
scroll to position [65, 0]
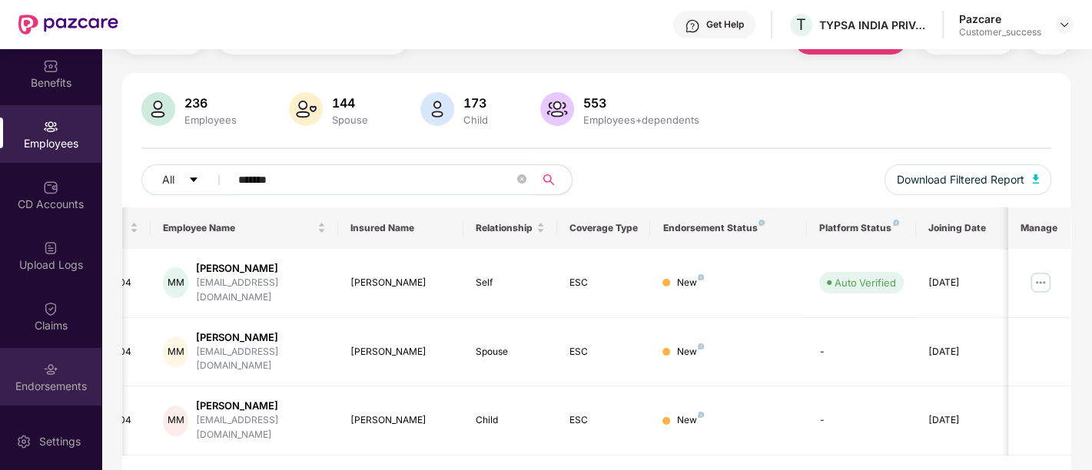
click at [45, 350] on div "Endorsements" at bounding box center [50, 377] width 101 height 58
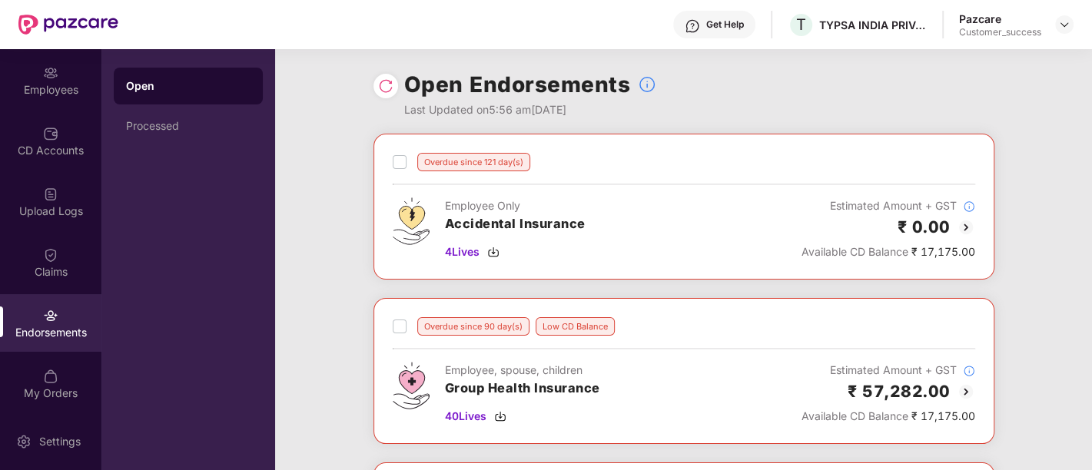
scroll to position [121, 0]
click at [719, 89] on div "Open Endorsements Last Updated on 5:56 am[DATE]" at bounding box center [683, 91] width 621 height 85
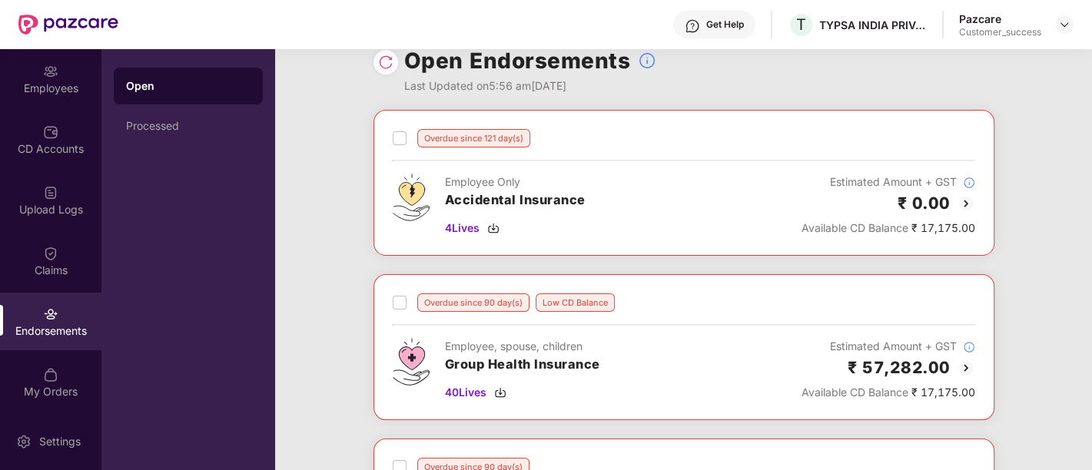
scroll to position [0, 0]
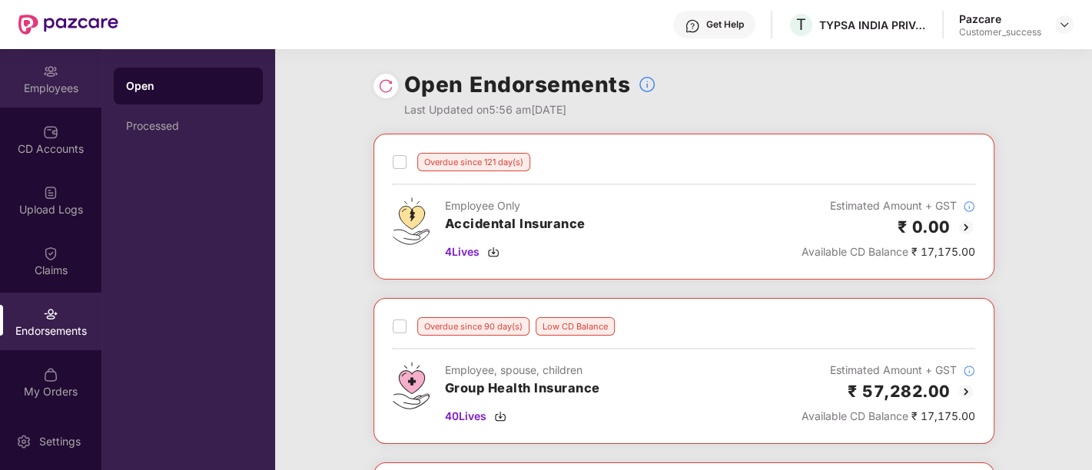
click at [51, 96] on div "Employees" at bounding box center [50, 79] width 101 height 58
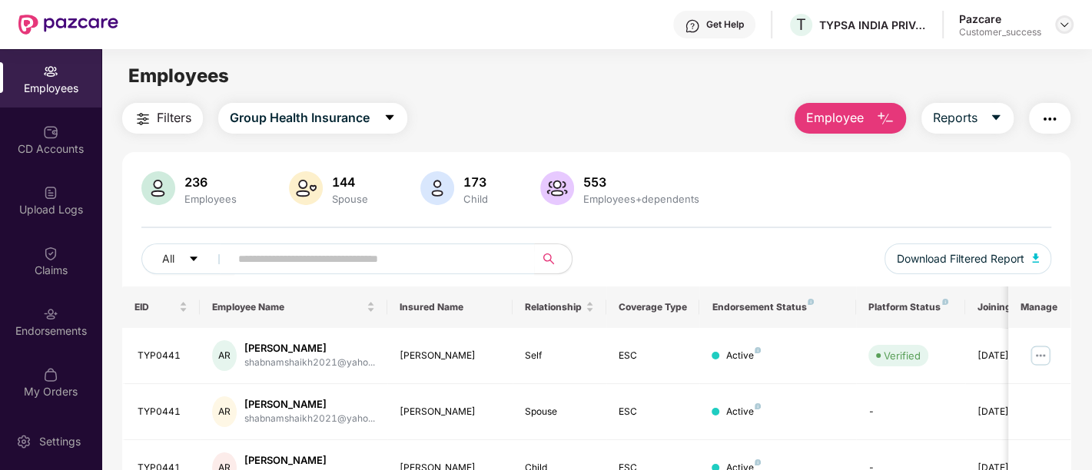
click at [1059, 27] on img at bounding box center [1064, 24] width 12 height 12
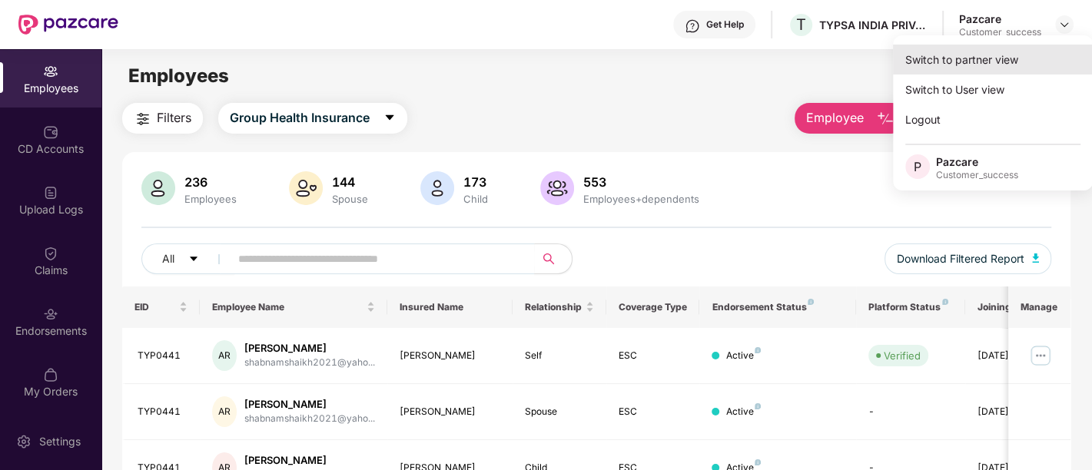
click at [974, 66] on div "Switch to partner view" at bounding box center [993, 60] width 200 height 30
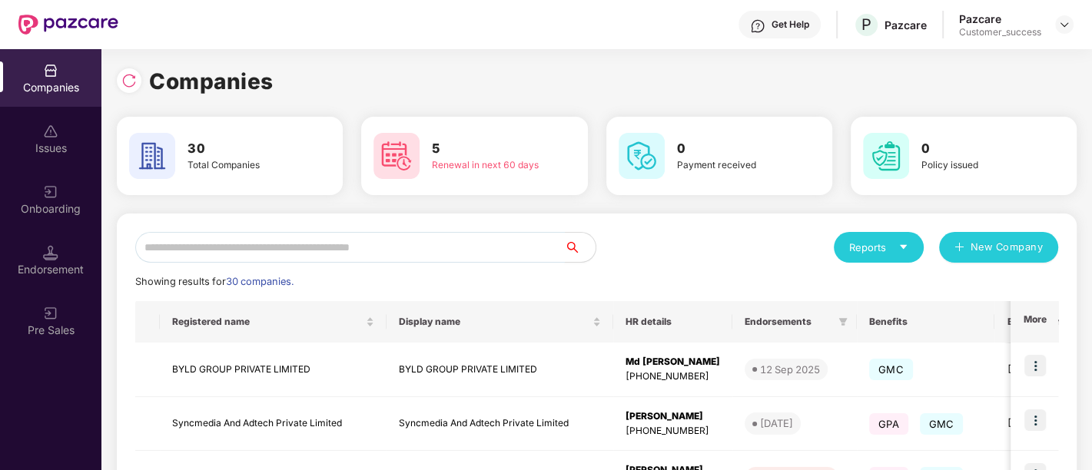
click at [510, 240] on input "text" at bounding box center [349, 247] width 429 height 31
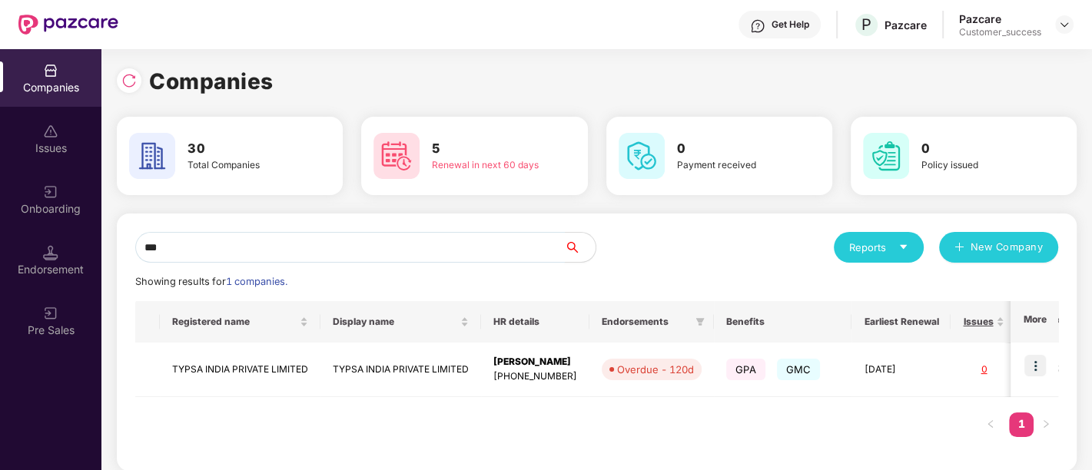
type input "***"
click at [1030, 367] on img at bounding box center [1035, 366] width 22 height 22
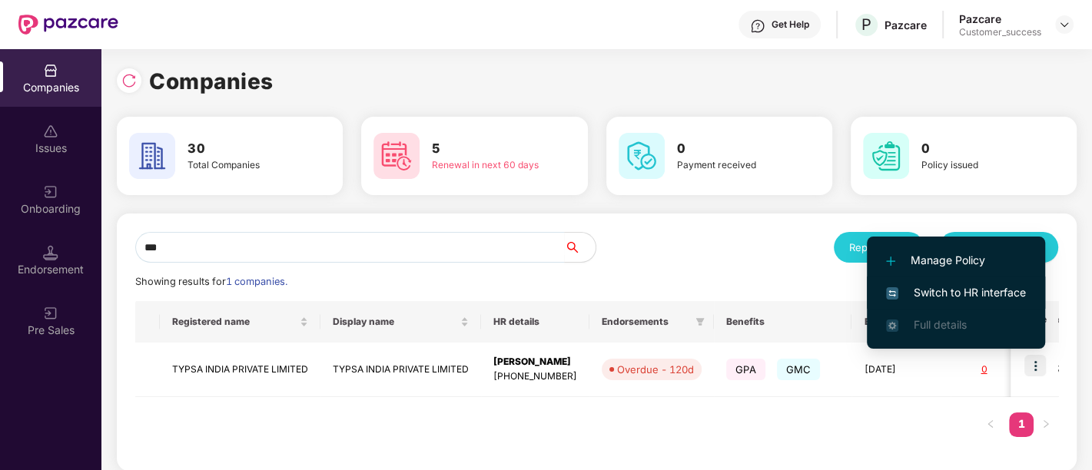
click at [980, 300] on span "Switch to HR interface" at bounding box center [956, 292] width 140 height 17
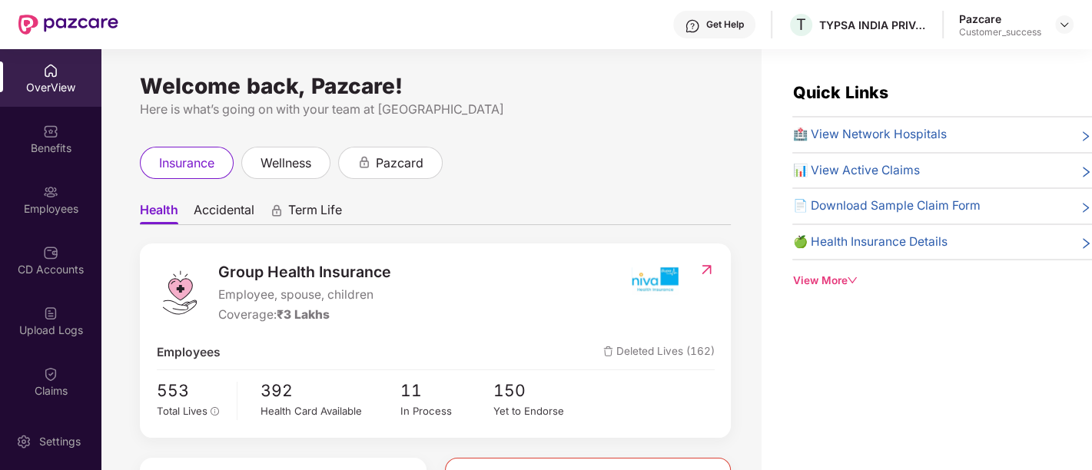
click at [42, 141] on div "Benefits" at bounding box center [50, 148] width 101 height 15
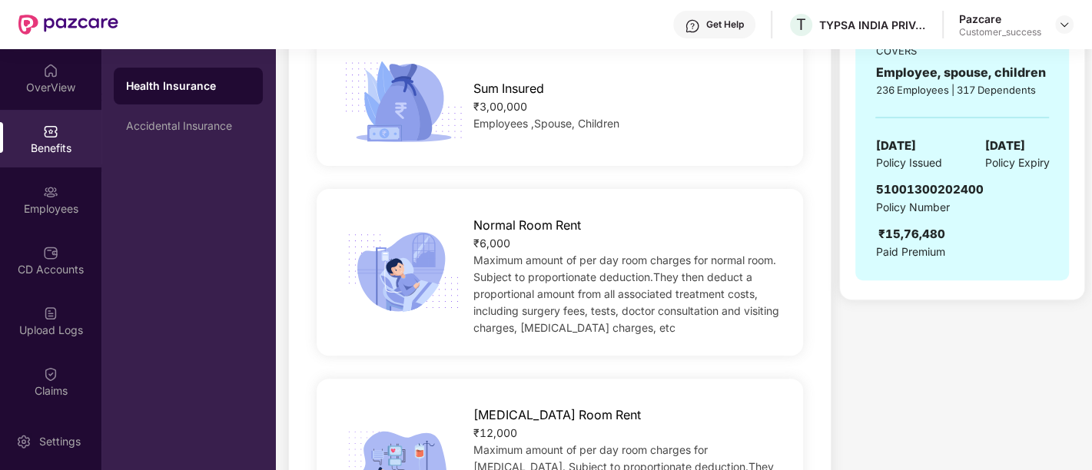
scroll to position [337, 0]
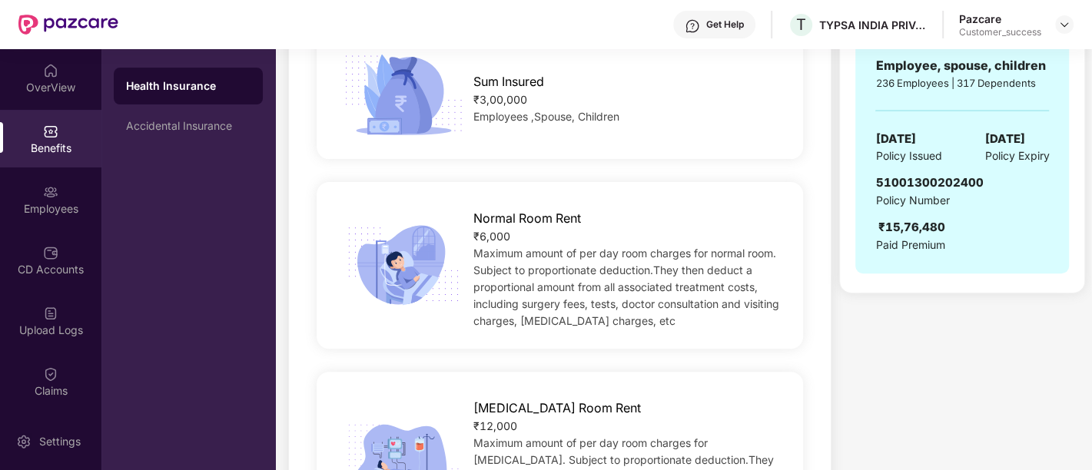
click at [912, 180] on span "51001300202400" at bounding box center [929, 182] width 108 height 15
copy span "51001300202400"
